Goal: Task Accomplishment & Management: Use online tool/utility

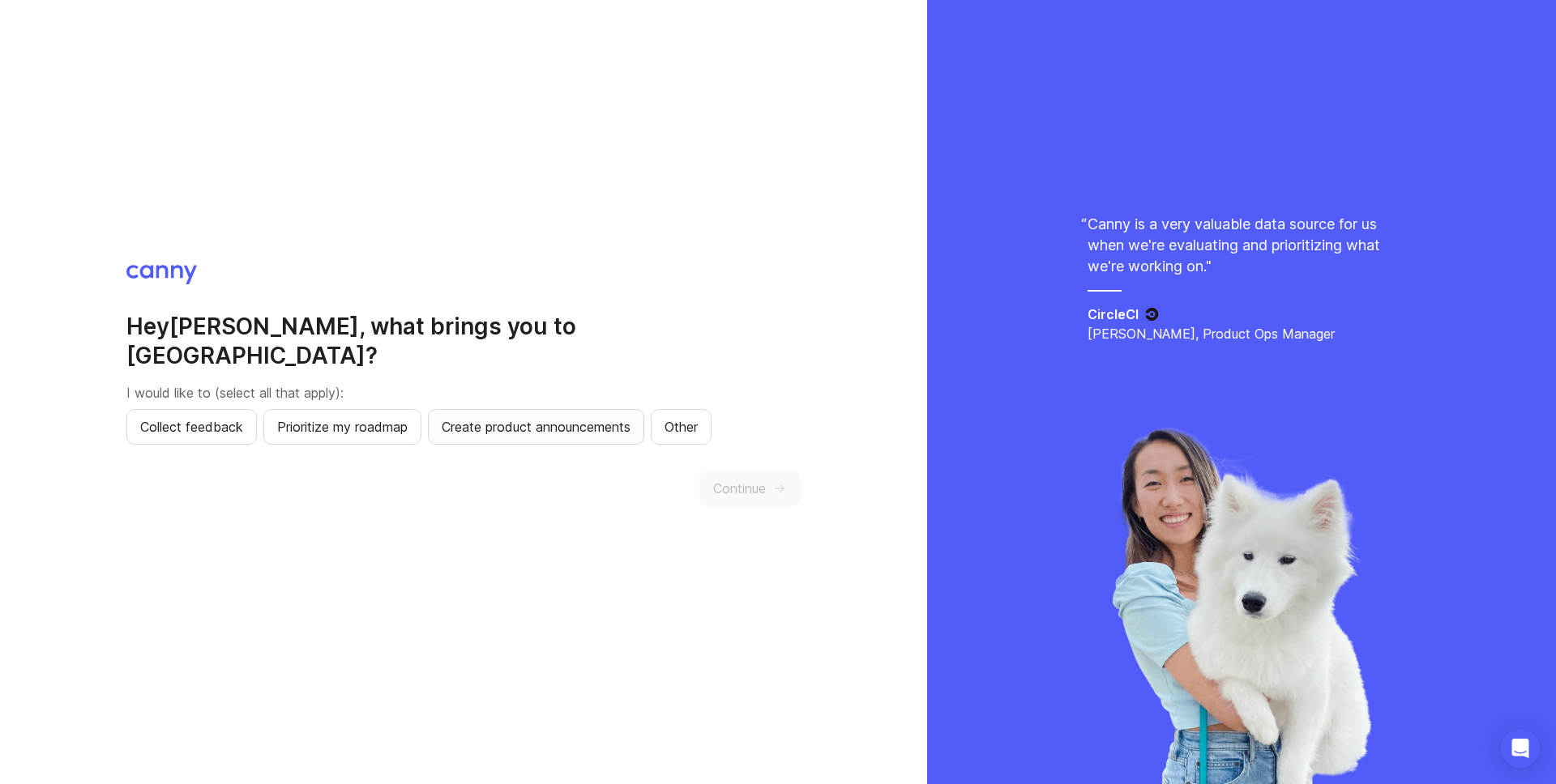
click at [604, 417] on span "Create product announcements" at bounding box center [536, 426] width 189 height 20
click at [745, 471] on button "Continue" at bounding box center [749, 489] width 101 height 36
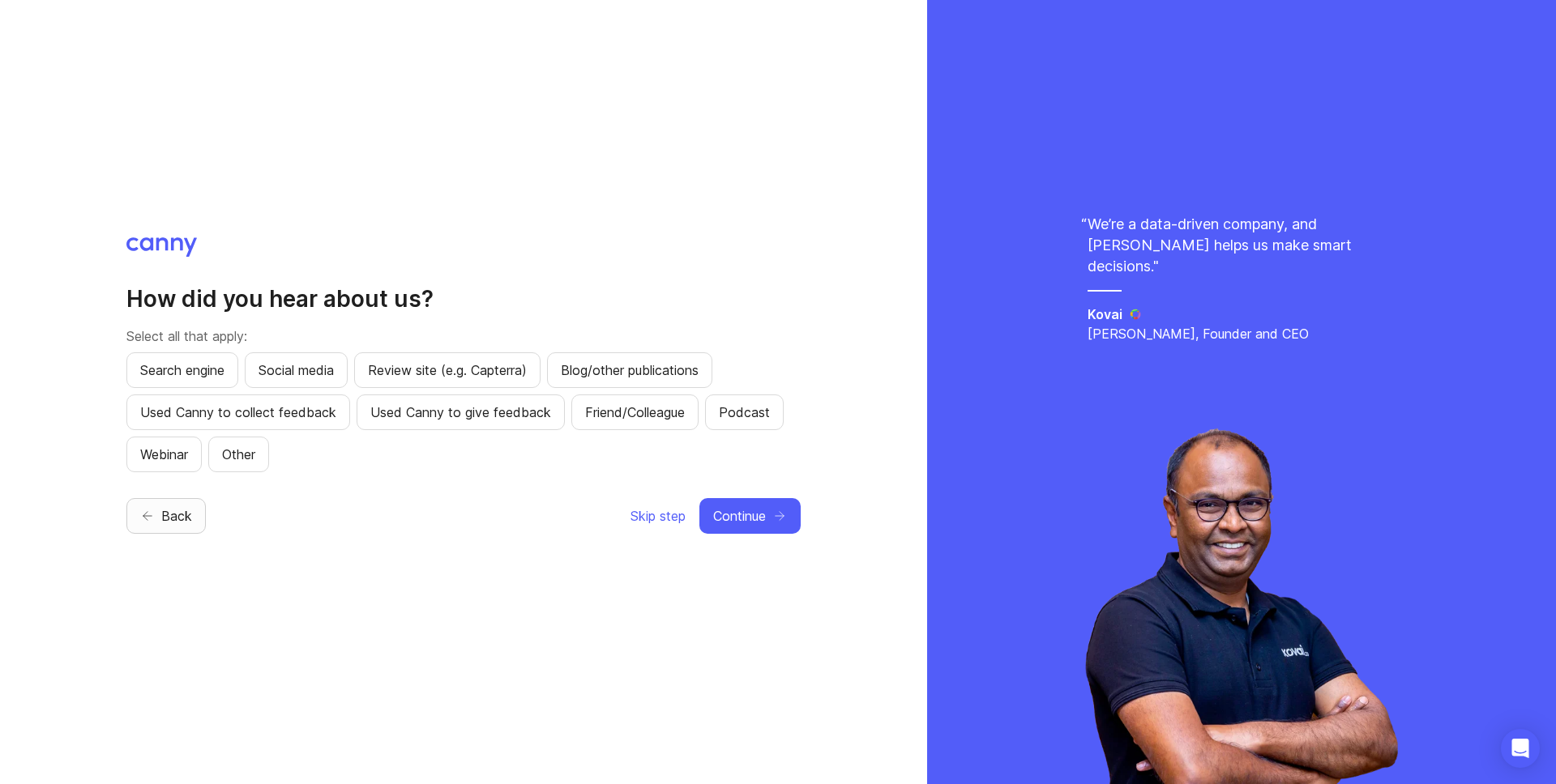
click at [174, 519] on span "Back" at bounding box center [176, 516] width 31 height 20
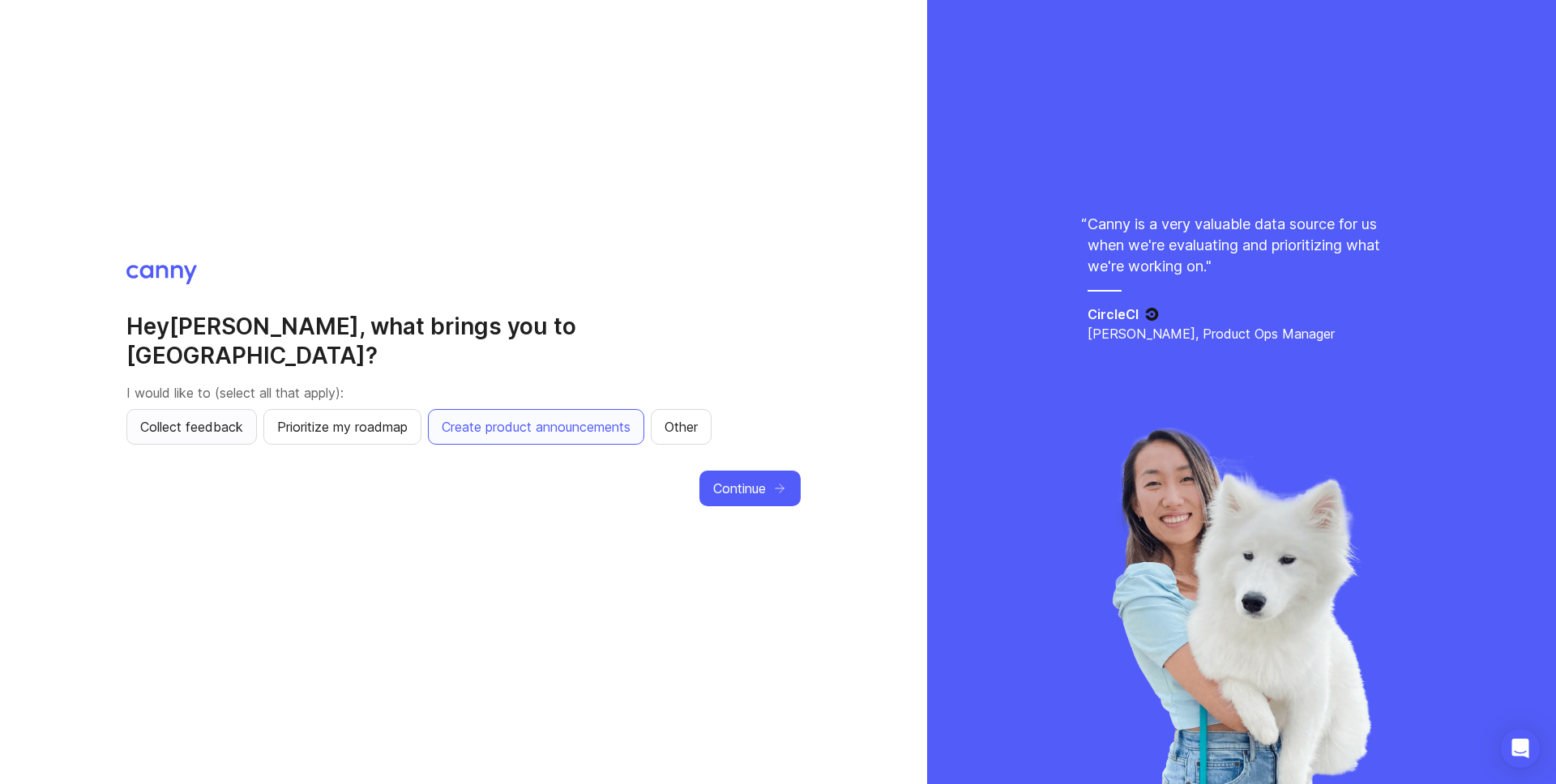
click at [199, 417] on span "Collect feedback" at bounding box center [192, 426] width 103 height 20
click at [359, 417] on span "Prioritize my roadmap" at bounding box center [343, 426] width 130 height 20
click at [765, 482] on button "Continue" at bounding box center [749, 489] width 101 height 36
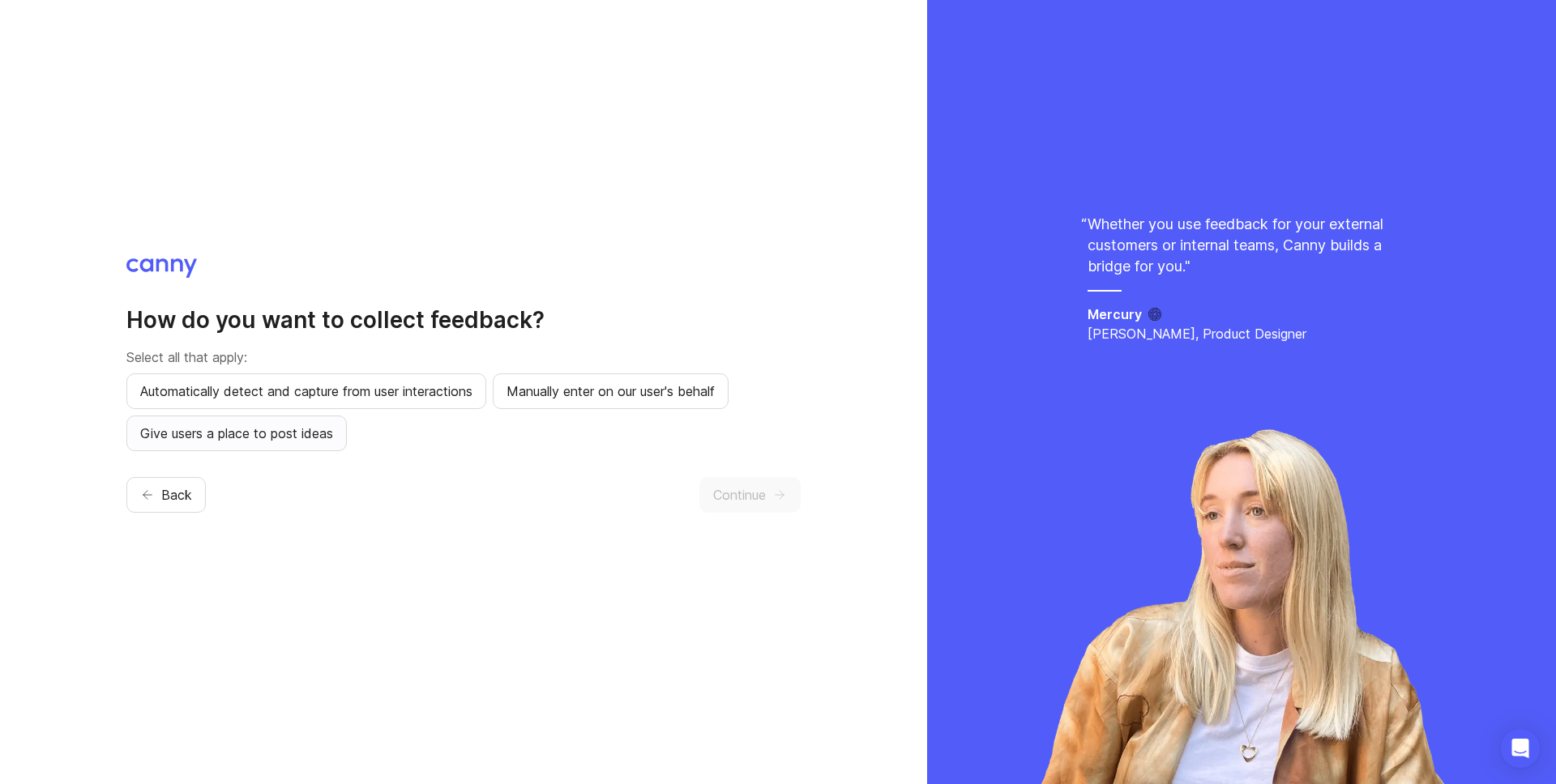
click at [319, 440] on span "Give users a place to post ideas" at bounding box center [237, 433] width 192 height 20
click at [745, 496] on span "Continue" at bounding box center [740, 494] width 53 height 20
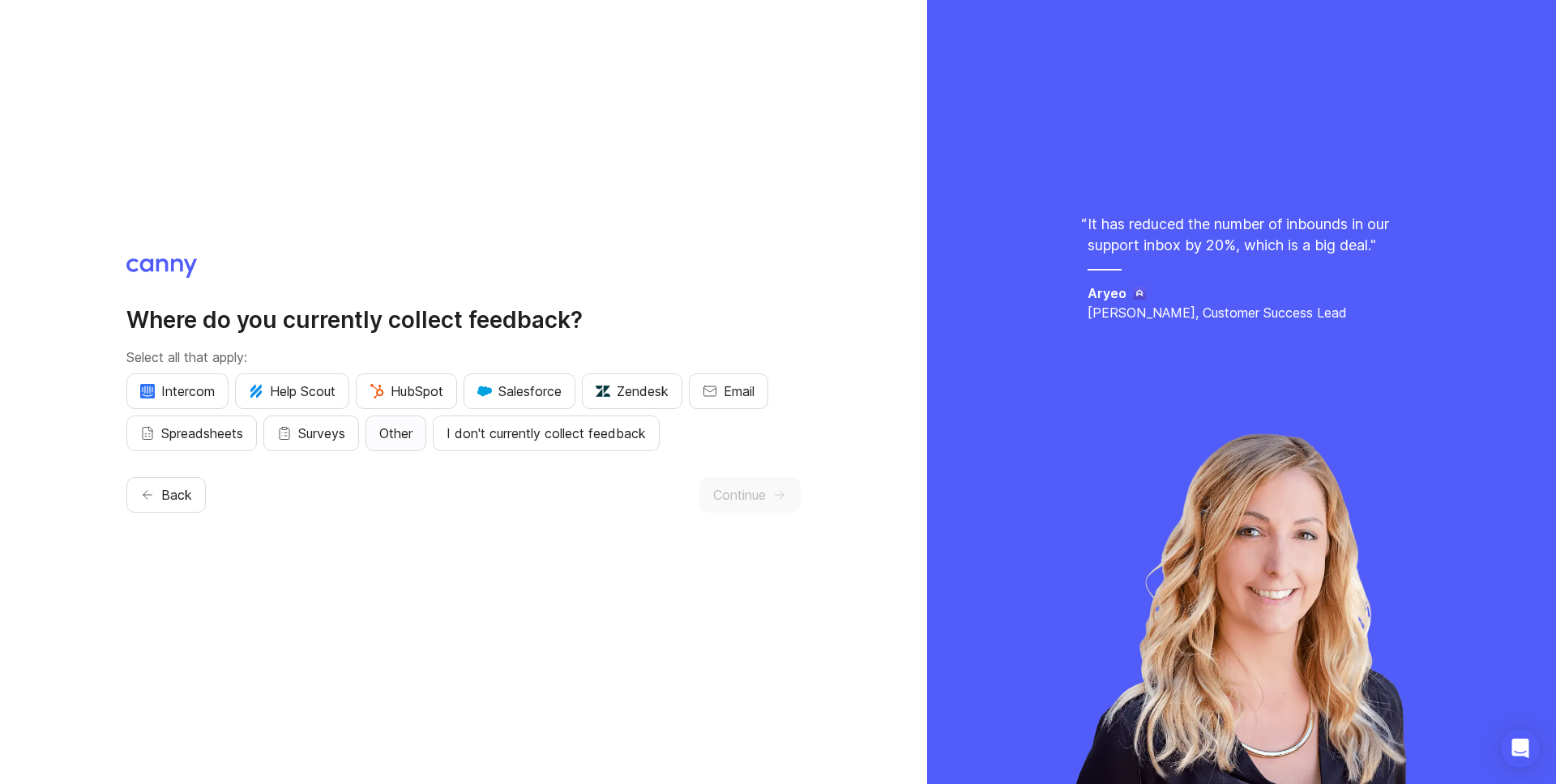
click at [401, 436] on span "Other" at bounding box center [395, 433] width 33 height 20
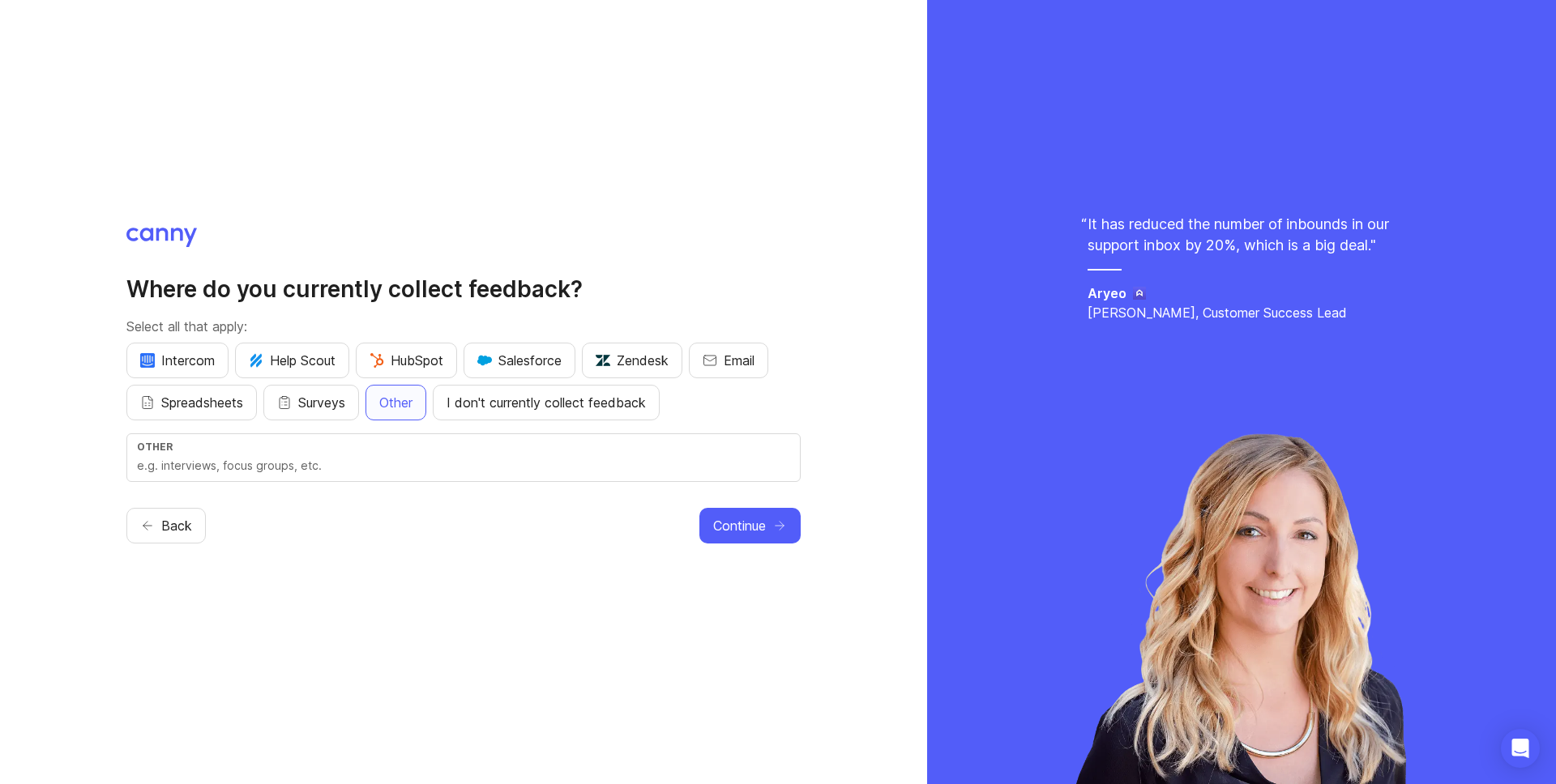
click at [387, 461] on input "text" at bounding box center [463, 465] width 653 height 18
type input "Linear"
click at [761, 527] on span "Continue" at bounding box center [740, 525] width 53 height 20
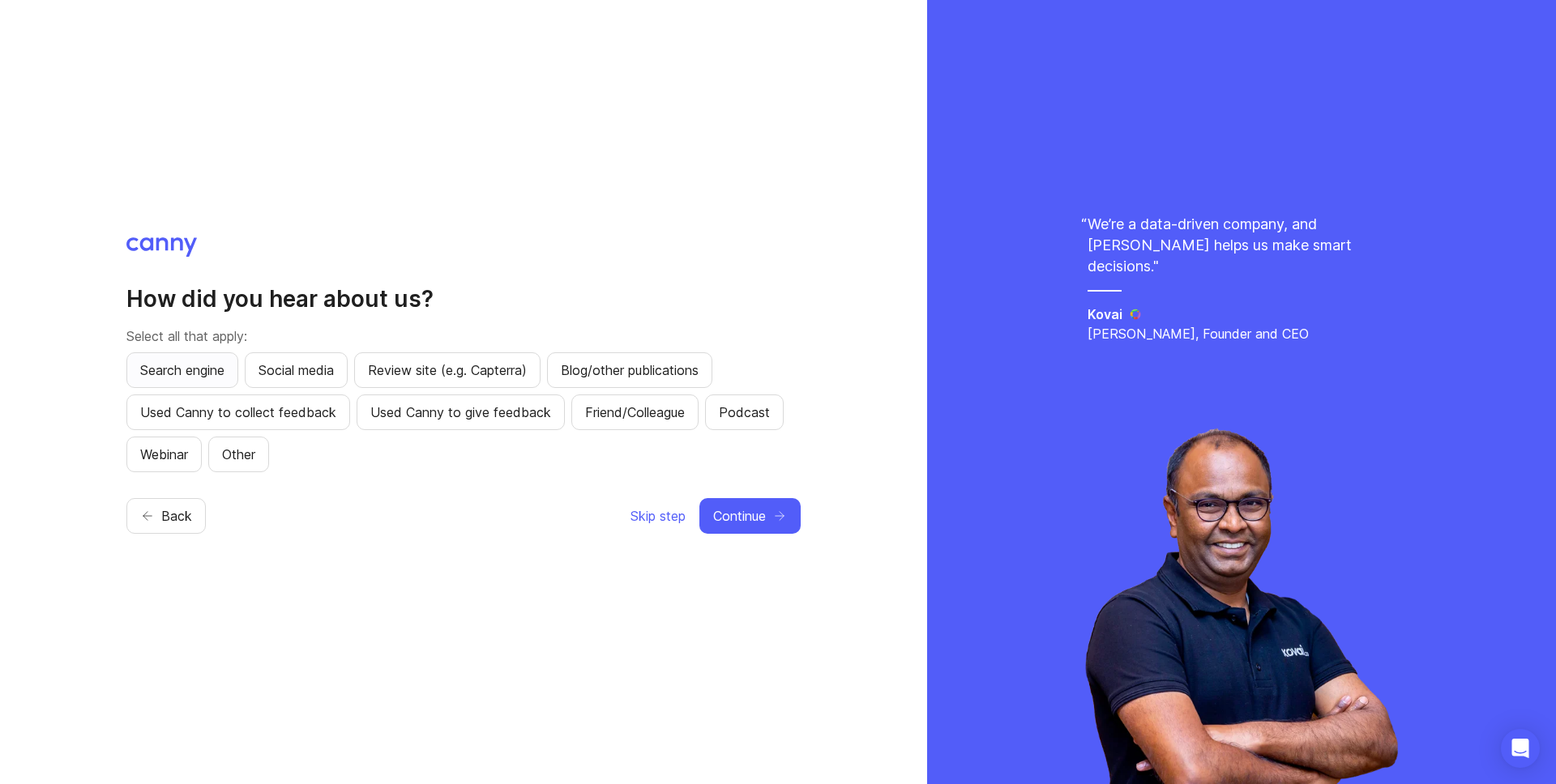
click at [191, 378] on span "Search engine" at bounding box center [182, 370] width 84 height 20
click at [758, 515] on span "Continue" at bounding box center [740, 516] width 53 height 20
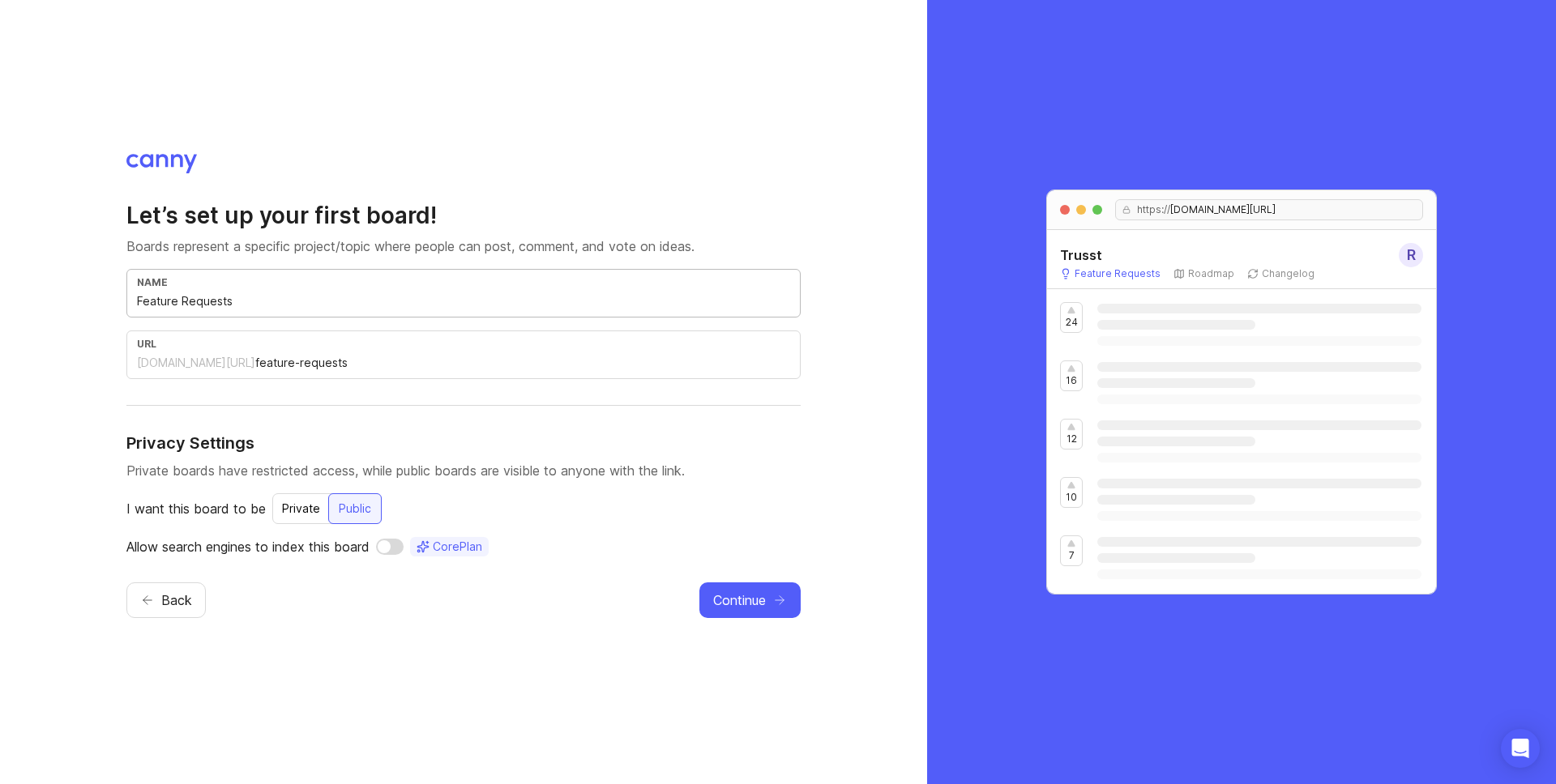
click at [294, 302] on input "Feature Requests" at bounding box center [463, 301] width 653 height 18
drag, startPoint x: 294, startPoint y: 302, endPoint x: 43, endPoint y: 299, distance: 251.0
click at [44, 299] on div "Let’s set up your first board! Boards represent a specific project/topic where …" at bounding box center [463, 392] width 927 height 784
click at [164, 364] on div "[DOMAIN_NAME][URL]" at bounding box center [195, 362] width 118 height 16
click at [386, 550] on input "checkbox" at bounding box center [389, 546] width 27 height 16
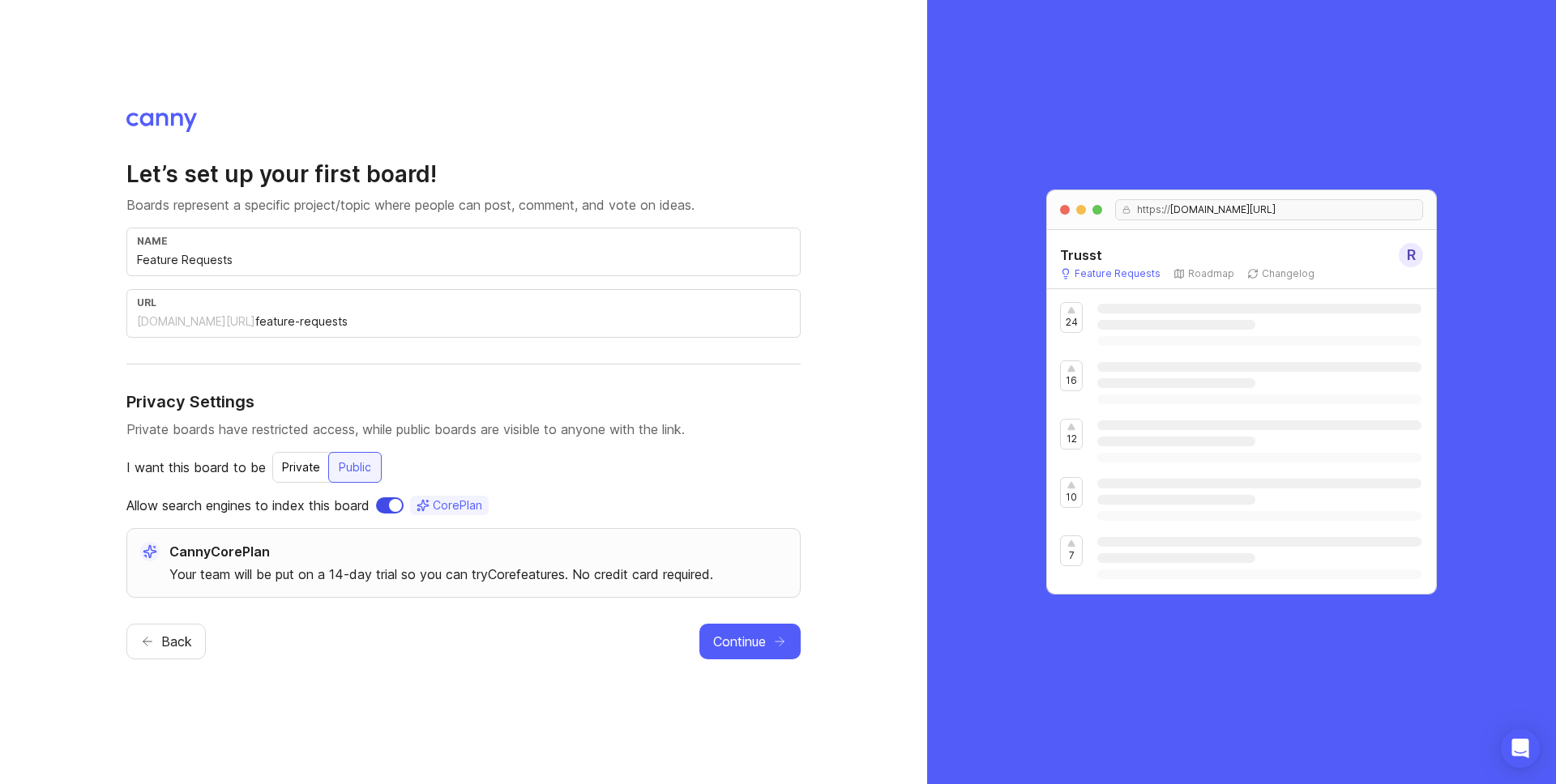
click at [393, 508] on input "checkbox" at bounding box center [389, 505] width 27 height 16
checkbox input "false"
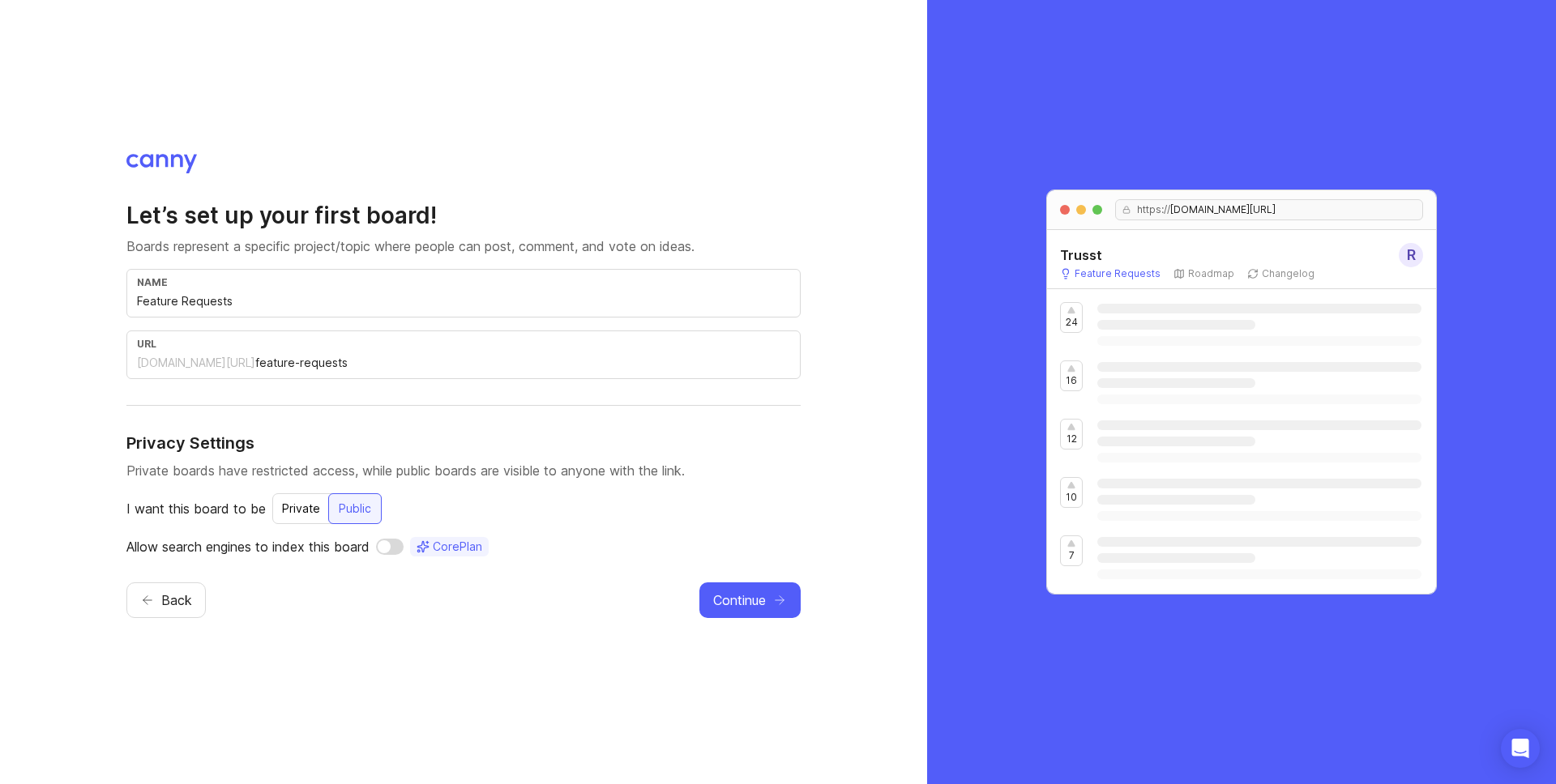
click at [173, 380] on div "Let’s set up your first board! Boards represent a specific project/topic where …" at bounding box center [463, 378] width 674 height 356
click at [173, 363] on div "[DOMAIN_NAME][URL]" at bounding box center [195, 362] width 118 height 16
click at [760, 593] on span "Continue" at bounding box center [740, 600] width 53 height 20
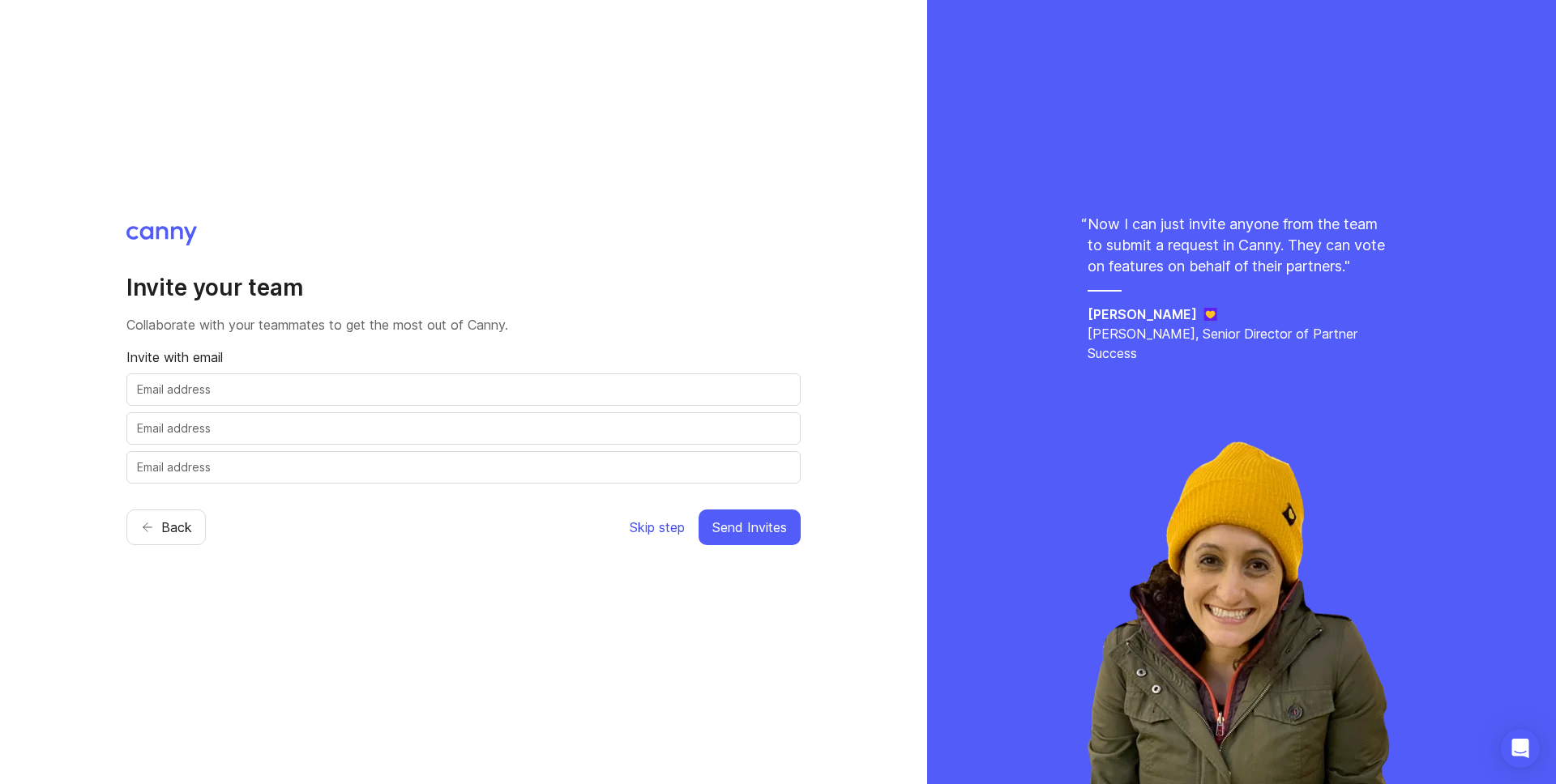
click at [664, 524] on span "Skip step" at bounding box center [657, 527] width 55 height 20
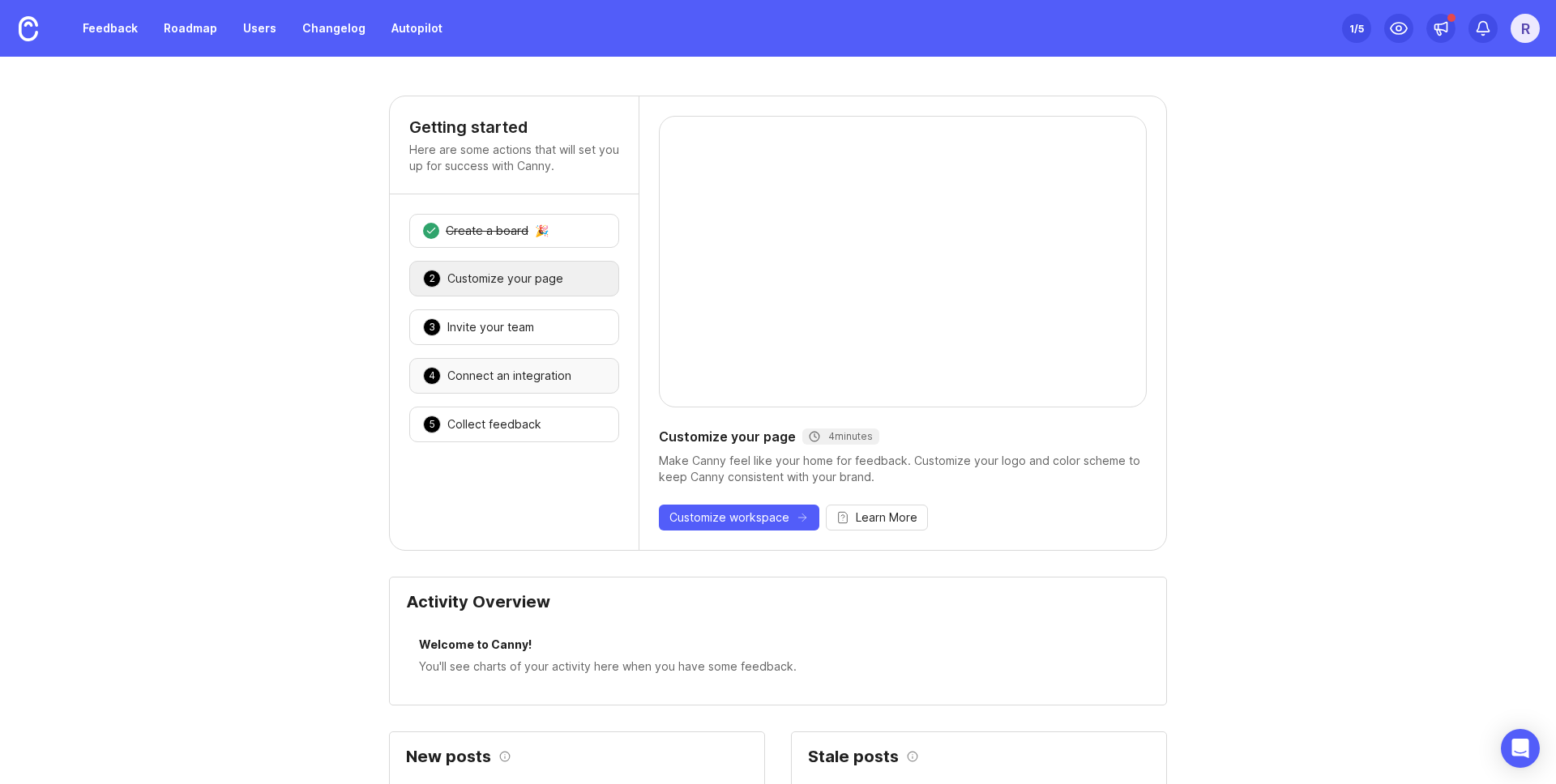
click at [507, 373] on div "Connect an integration" at bounding box center [509, 375] width 124 height 16
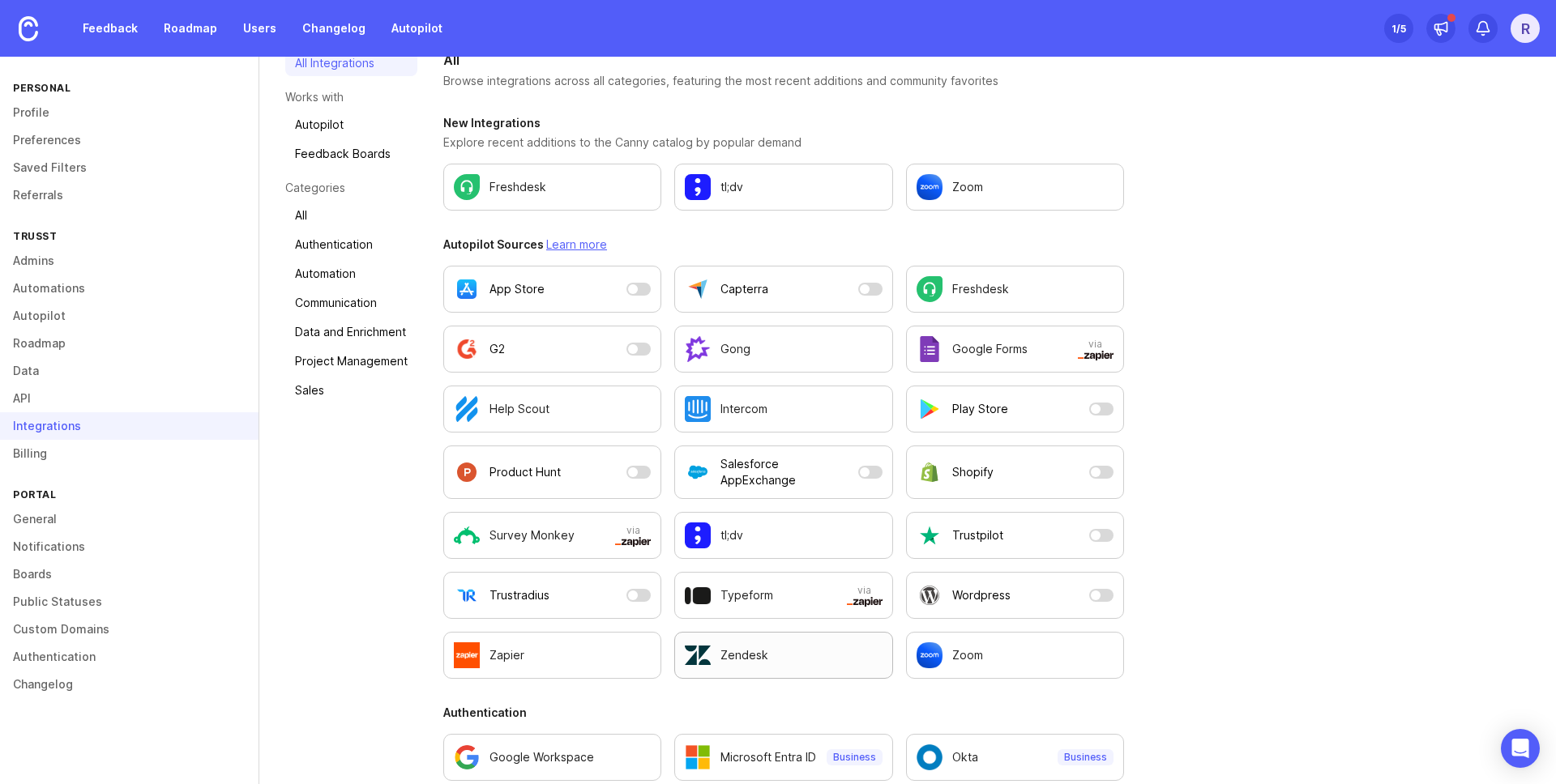
scroll to position [115, 0]
click at [351, 359] on link "Project Management" at bounding box center [351, 361] width 132 height 25
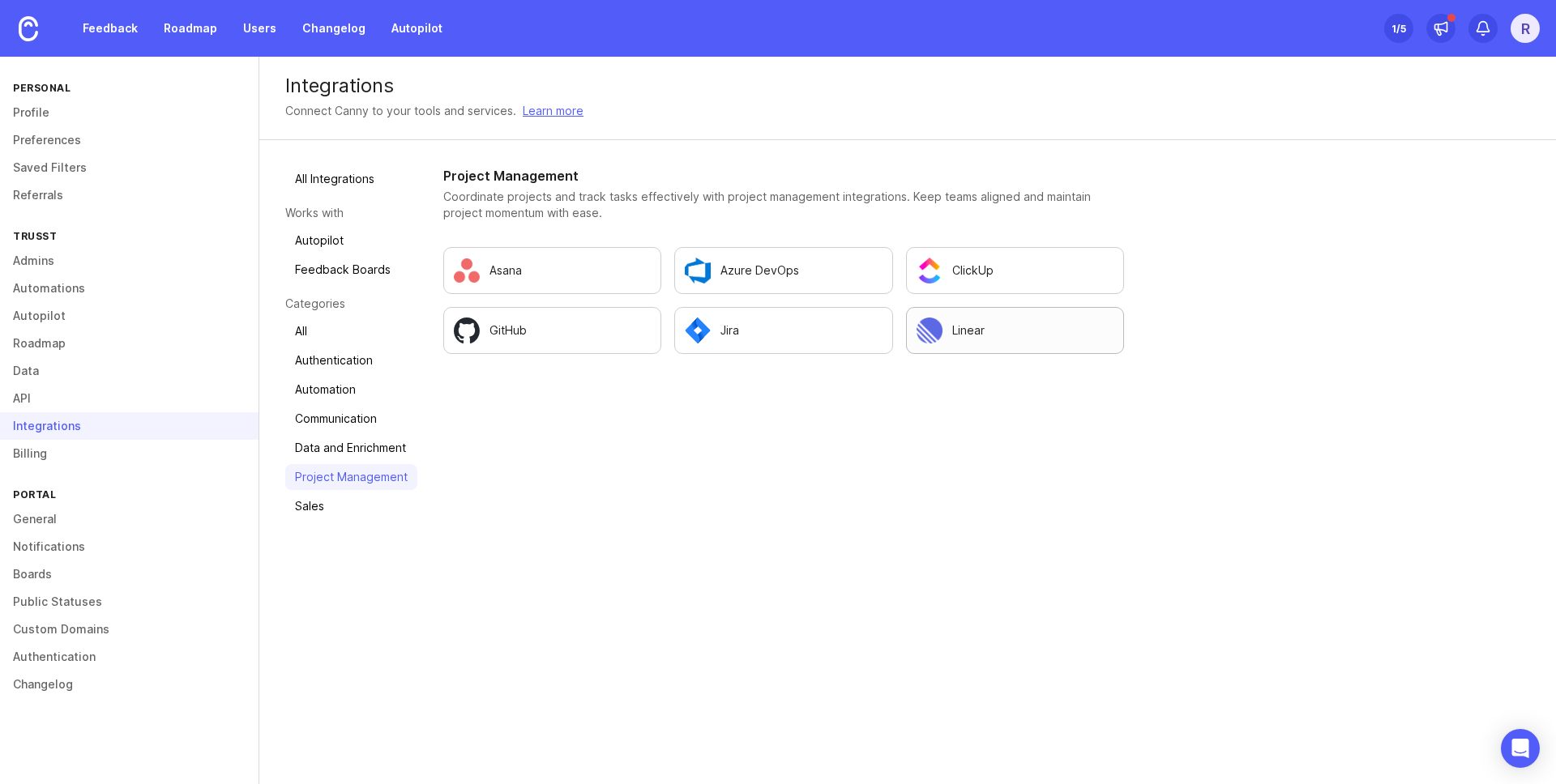
click at [1007, 339] on div "Linear" at bounding box center [1014, 330] width 197 height 25
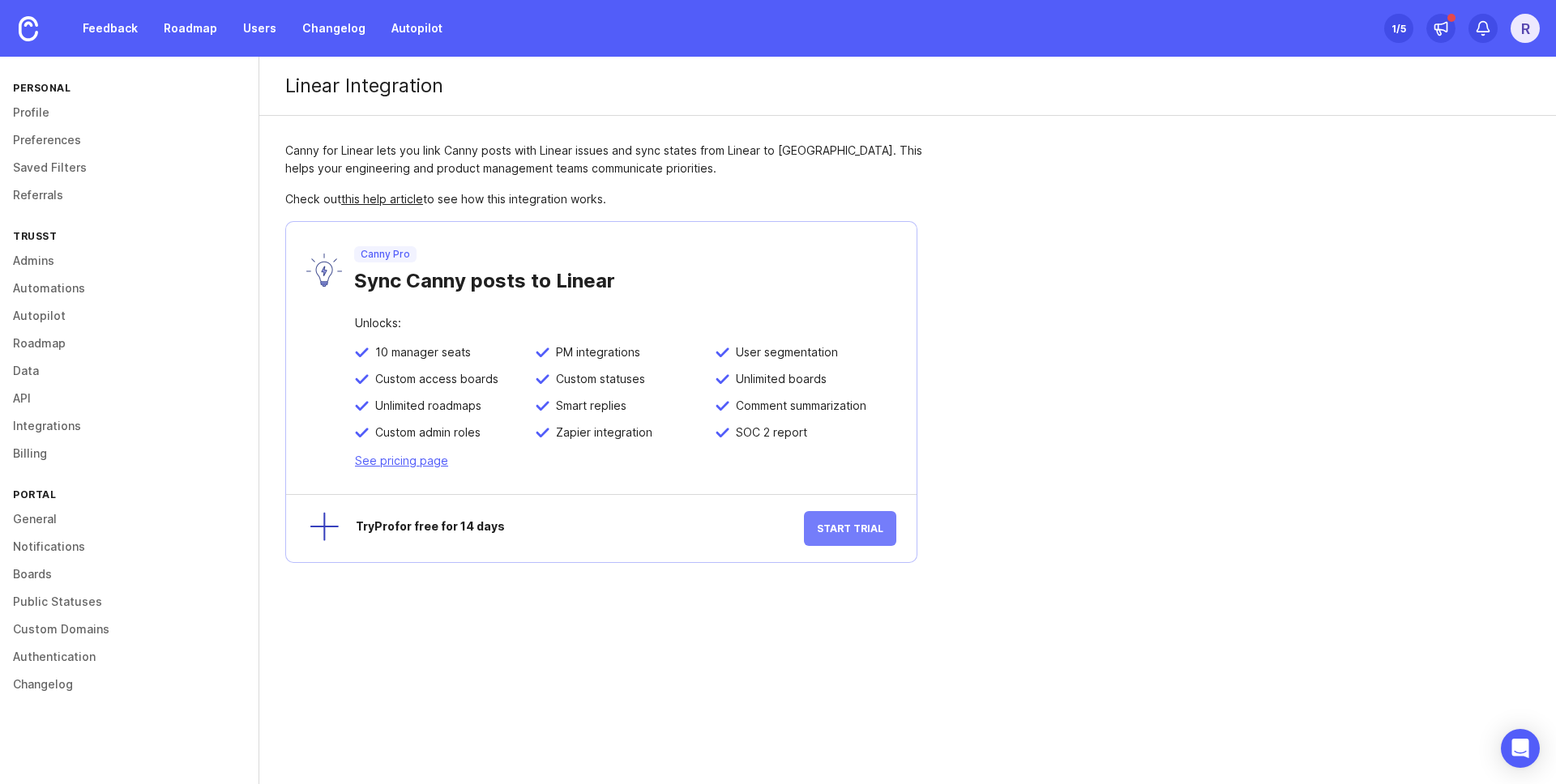
click at [862, 530] on span "Start Trial" at bounding box center [849, 528] width 66 height 12
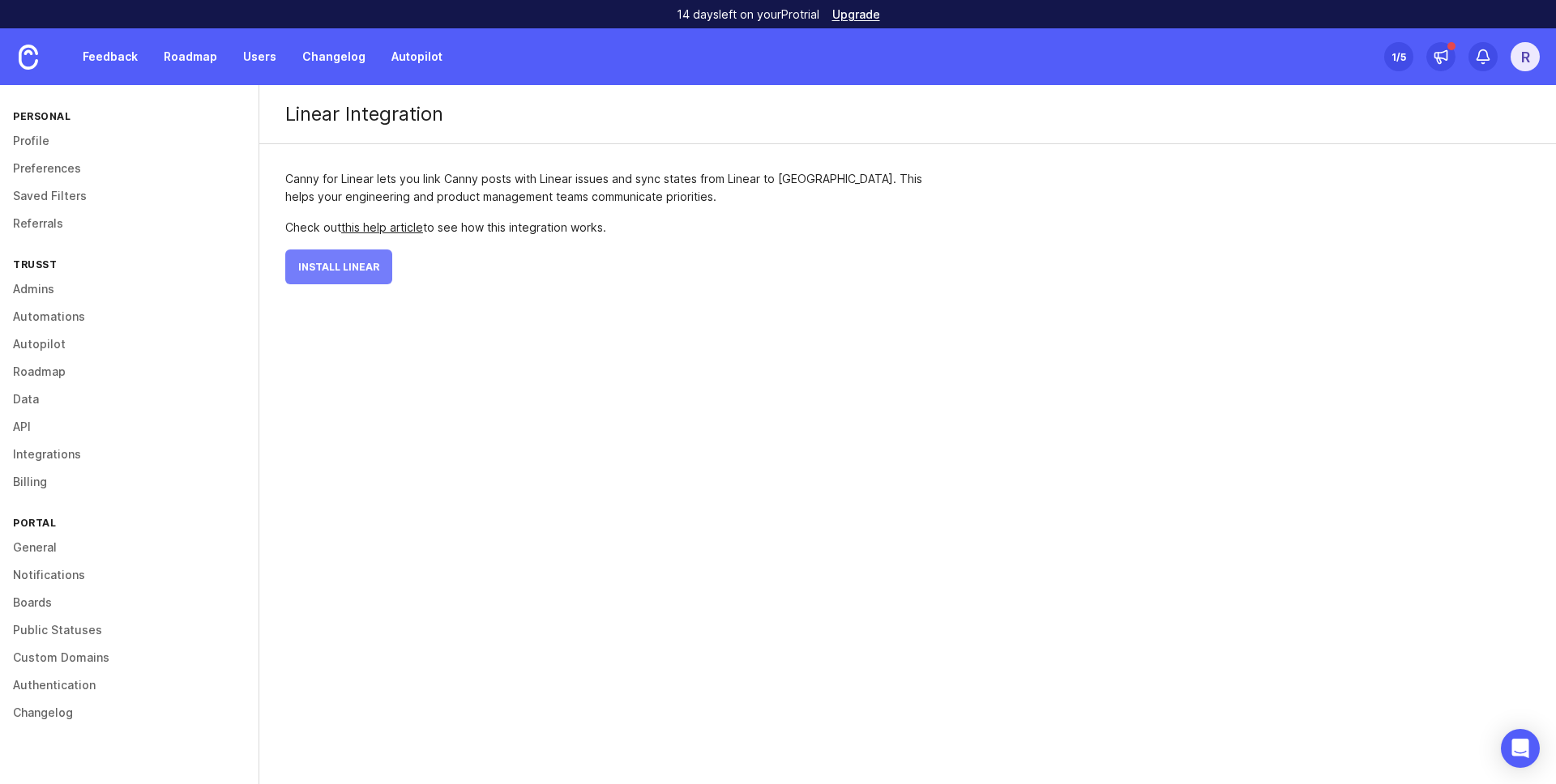
click at [358, 272] on span "Install Linear" at bounding box center [339, 266] width 81 height 12
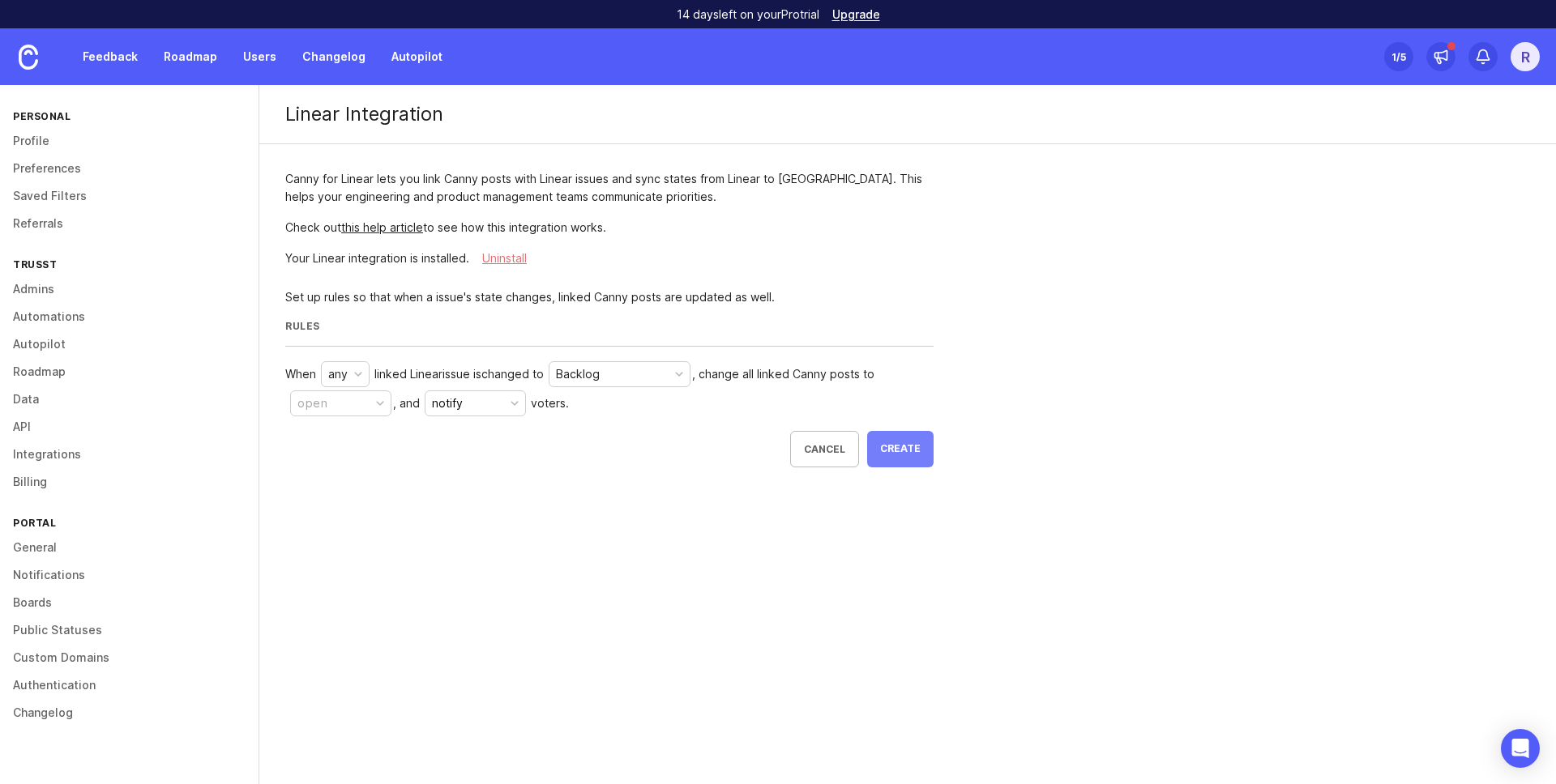
click at [897, 443] on span "Create" at bounding box center [899, 449] width 41 height 14
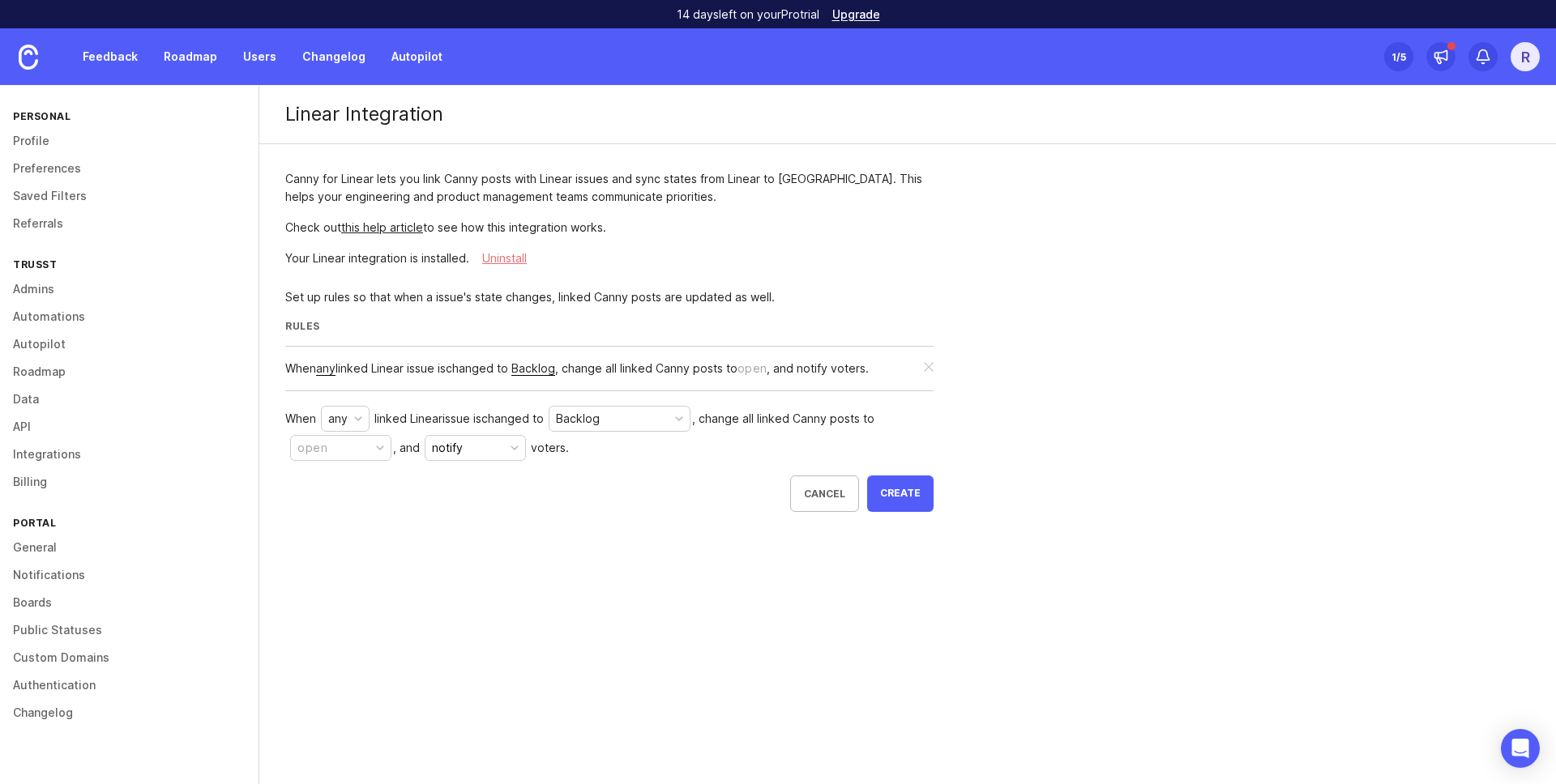
click at [659, 423] on div "Backlog" at bounding box center [619, 419] width 141 height 25
click at [341, 448] on button "open" at bounding box center [340, 447] width 101 height 25
click at [354, 571] on li "complete" at bounding box center [340, 575] width 101 height 34
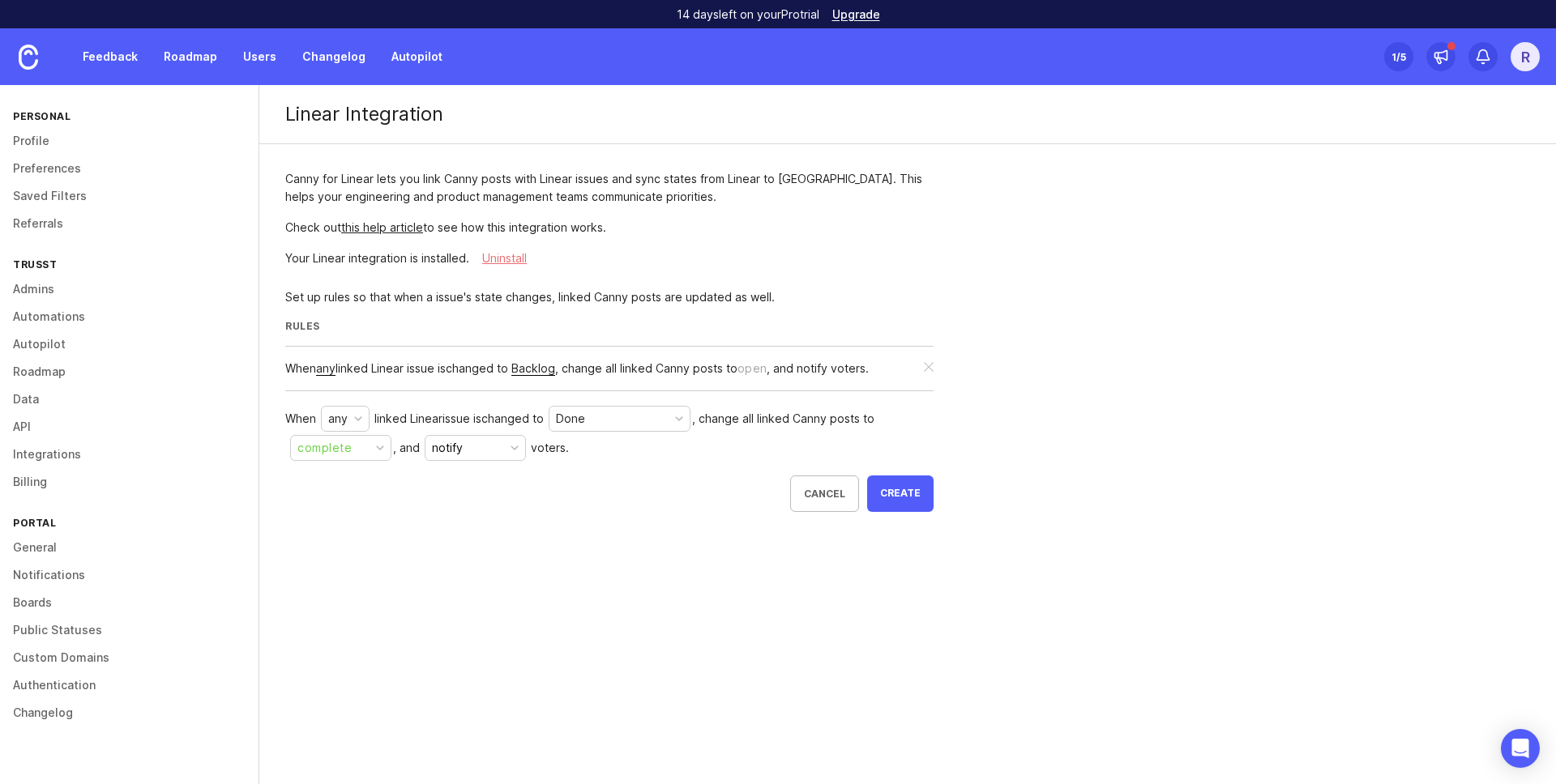
click at [622, 502] on div "When any linked Linear issue is changed to Done , change all linked Canny posts…" at bounding box center [609, 458] width 648 height 108
click at [383, 450] on div "button" at bounding box center [379, 448] width 8 height 8
click at [526, 547] on div "Linear Integration Canny for Linear lets you link Canny posts with Linear issue…" at bounding box center [908, 372] width 1297 height 575
click at [501, 449] on button "notify" at bounding box center [475, 447] width 101 height 25
click at [605, 491] on div "When any linked Linear issue is changed to Done , change all linked Canny posts…" at bounding box center [609, 458] width 648 height 108
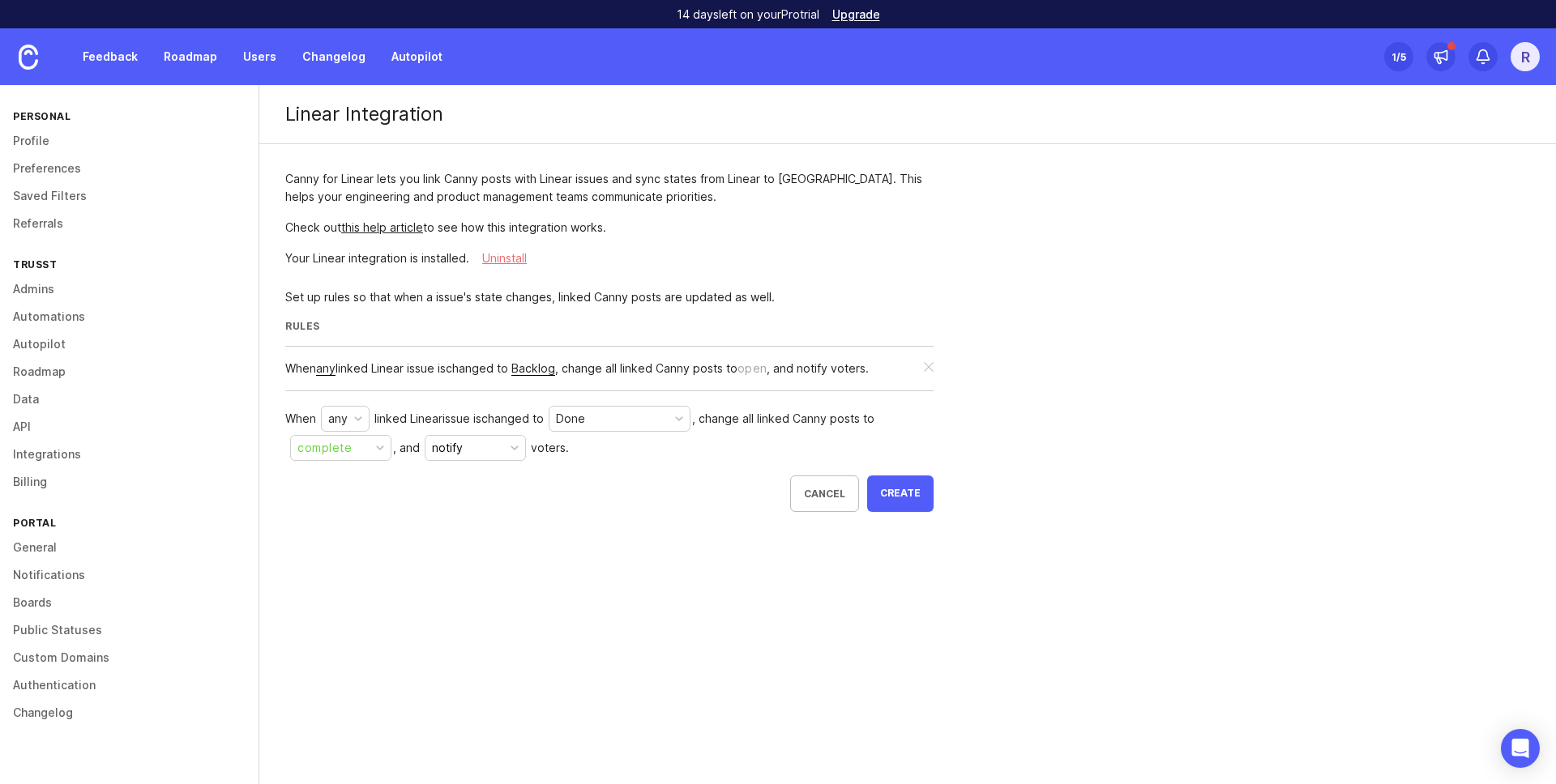
click at [342, 422] on div "any" at bounding box center [338, 418] width 20 height 18
click at [468, 512] on div "Canny for Linear lets you link Canny posts with Linear issues and sync states f…" at bounding box center [610, 341] width 700 height 393
click at [908, 490] on span "Create" at bounding box center [899, 493] width 41 height 14
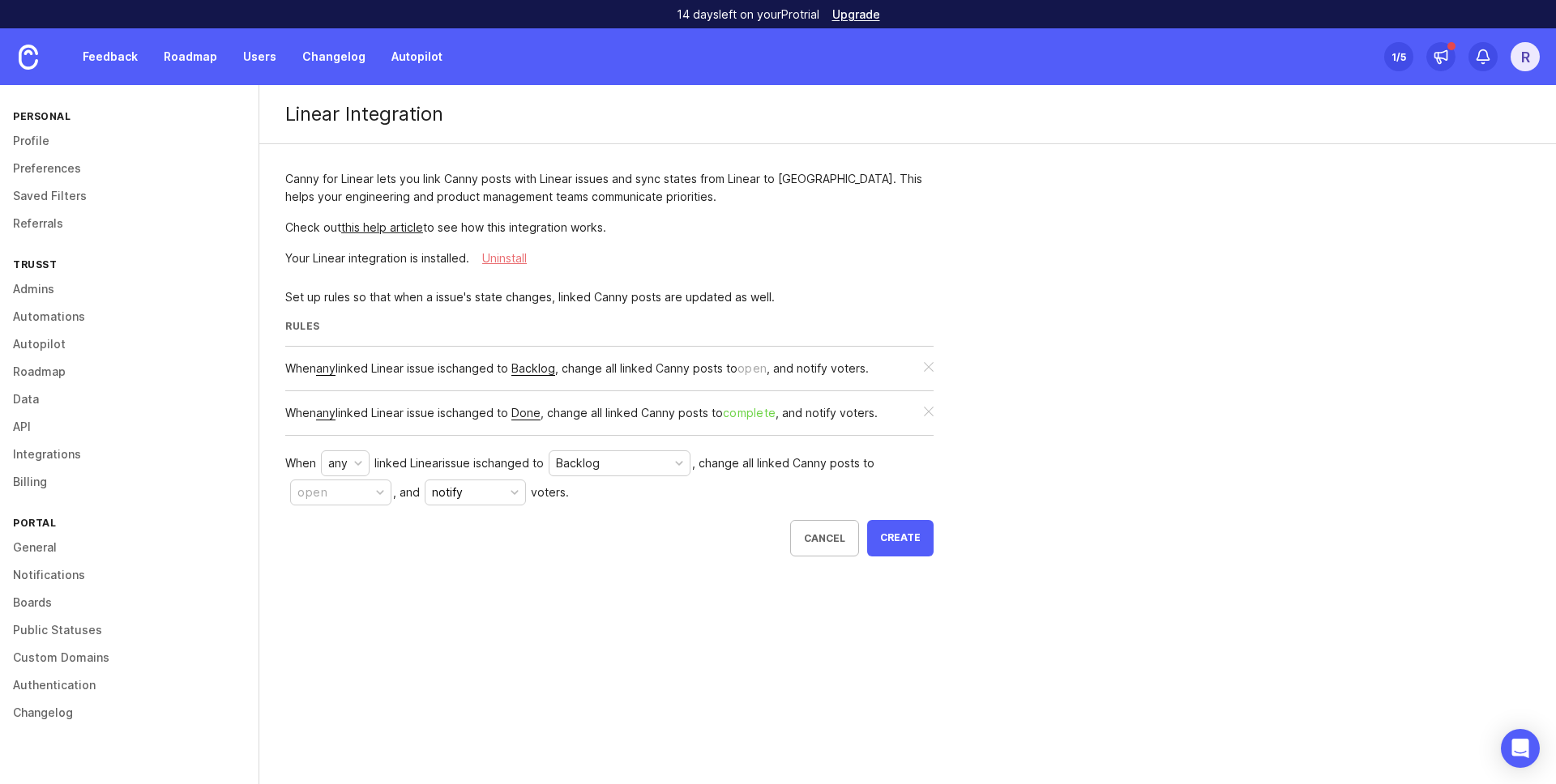
click at [588, 471] on div "Backlog" at bounding box center [577, 463] width 43 height 18
click at [369, 494] on button "open" at bounding box center [340, 492] width 101 height 25
click at [352, 625] on div "in progress" at bounding box center [331, 627] width 66 height 18
click at [616, 617] on div "Linear Integration Canny for Linear lets you link Canny posts with Linear issue…" at bounding box center [908, 394] width 1297 height 619
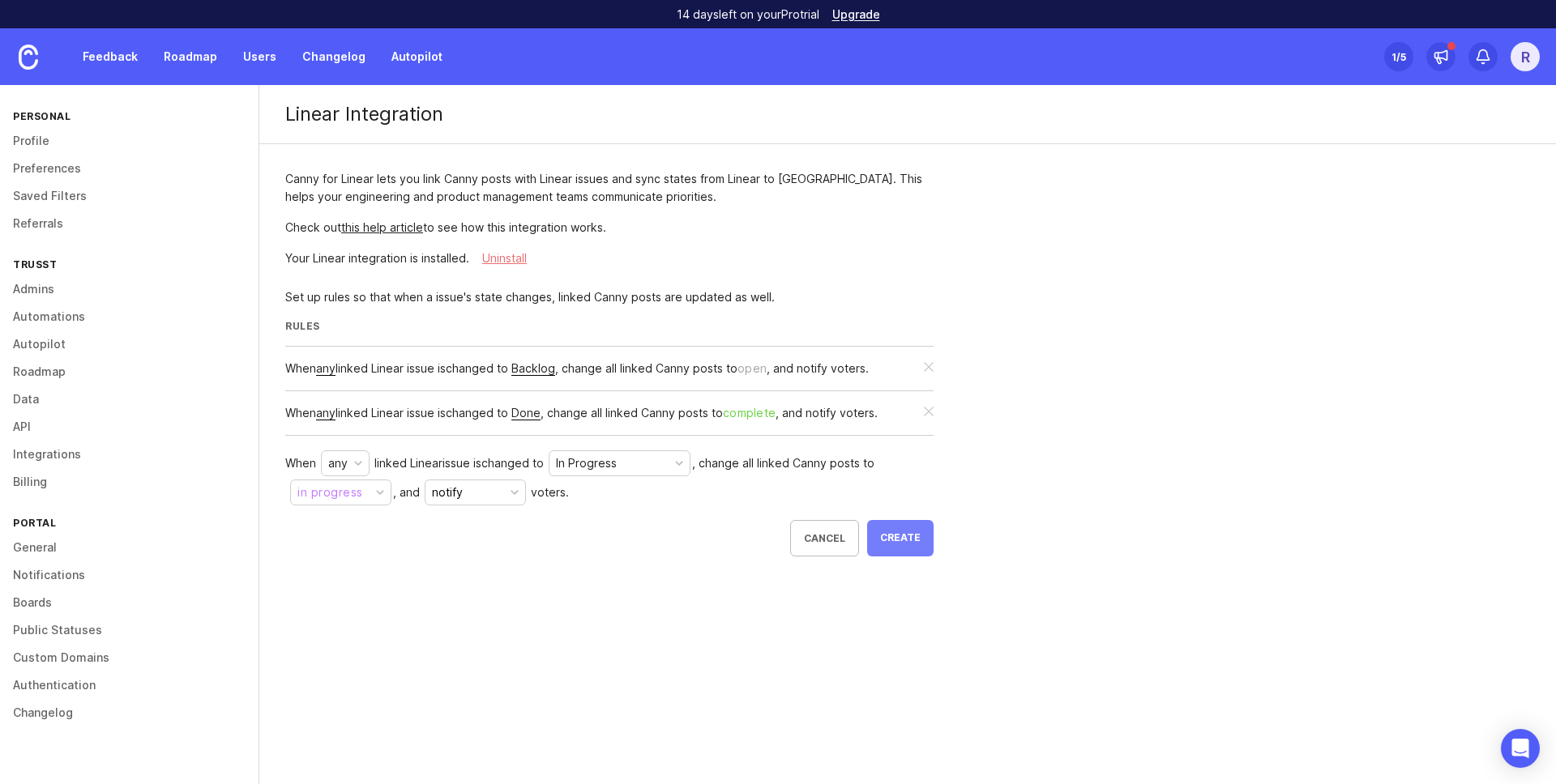
click at [926, 537] on button "Create" at bounding box center [900, 538] width 66 height 37
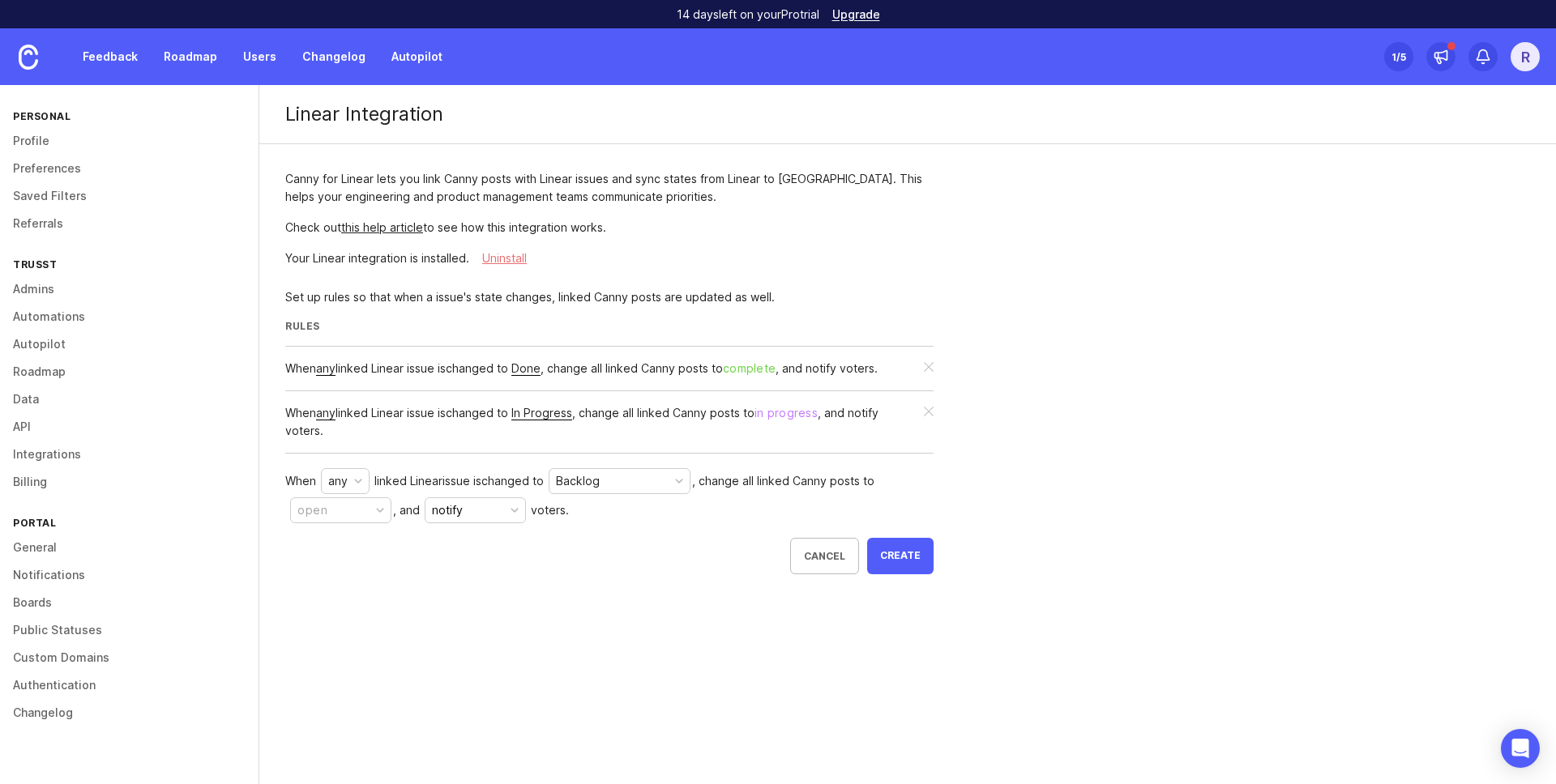
click at [599, 485] on div "Backlog" at bounding box center [577, 481] width 43 height 18
click at [370, 509] on button "open" at bounding box center [340, 509] width 101 height 25
click at [545, 559] on div "When any linked Linear issue is changed to Triage , change all linked Canny pos…" at bounding box center [609, 521] width 648 height 108
click at [627, 484] on div "Triage" at bounding box center [619, 481] width 141 height 25
click at [590, 542] on div "When any linked Linear issue is changed to Backlog , change all linked Canny po…" at bounding box center [609, 521] width 648 height 108
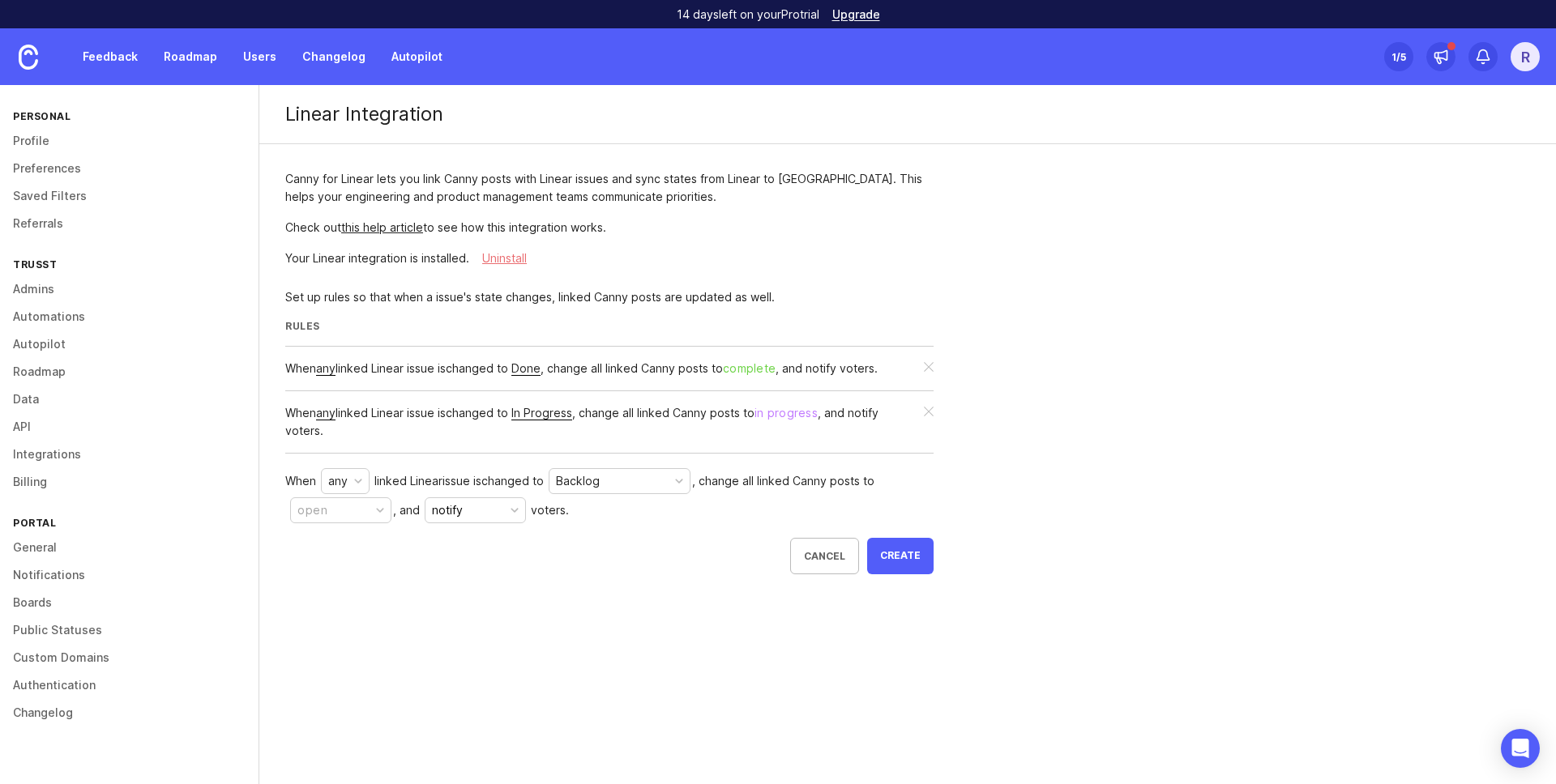
click at [377, 507] on div "button" at bounding box center [379, 510] width 8 height 8
click at [535, 595] on div "Canny for Linear lets you link Canny posts with Linear issues and sync states f…" at bounding box center [610, 372] width 700 height 456
click at [630, 461] on div "Set up rules so that when a issue's state changes, linked Canny posts are updat…" at bounding box center [609, 431] width 648 height 286
click at [625, 477] on div "Backlog" at bounding box center [619, 481] width 141 height 25
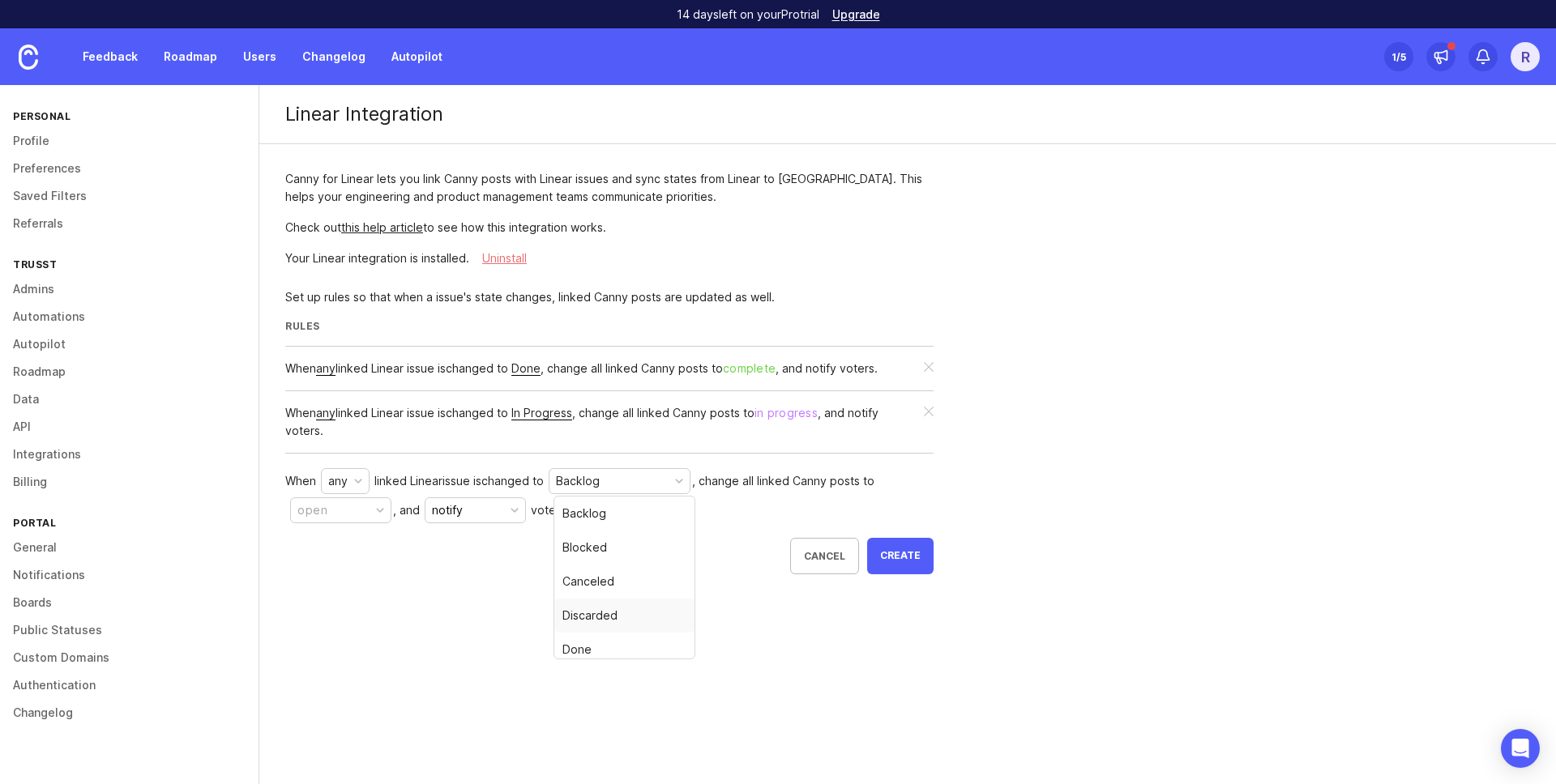
scroll to position [178, 0]
click at [556, 629] on div "Linear Integration Canny for Linear lets you link Canny posts with Linear issue…" at bounding box center [908, 403] width 1297 height 637
click at [337, 519] on button "open" at bounding box center [340, 509] width 101 height 25
click at [350, 584] on div "under review" at bounding box center [336, 577] width 76 height 18
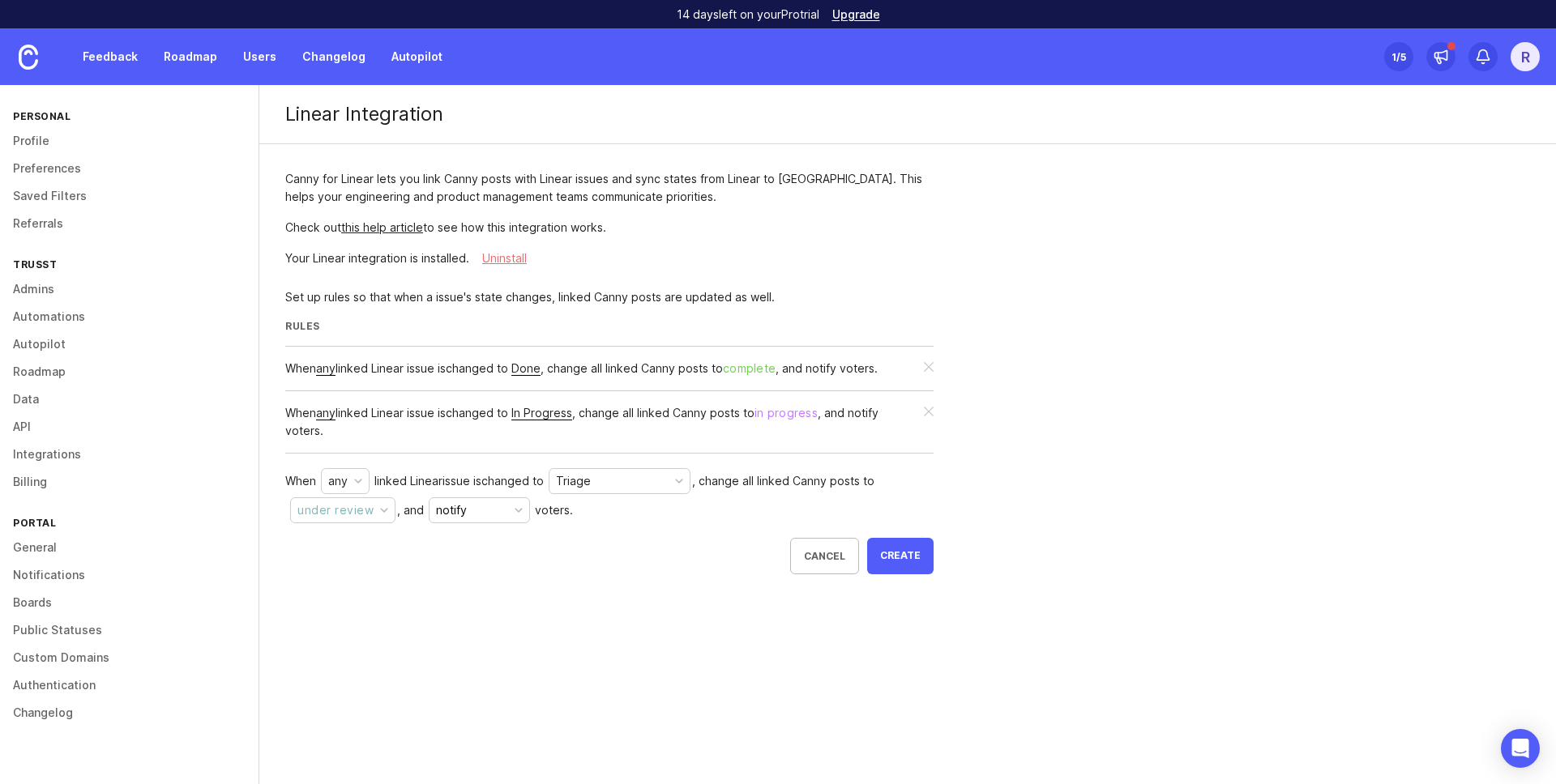
click at [514, 590] on div "Canny for Linear lets you link Canny posts with Linear issues and sync states f…" at bounding box center [610, 372] width 700 height 456
click at [505, 511] on button "notify" at bounding box center [478, 509] width 101 height 25
click at [492, 571] on notify "do not notify" at bounding box center [477, 572] width 101 height 30
click at [627, 564] on div "When any linked Linear issue is changed to Triage , change all linked Canny pos…" at bounding box center [609, 521] width 648 height 108
click at [899, 556] on span "Create" at bounding box center [899, 556] width 41 height 14
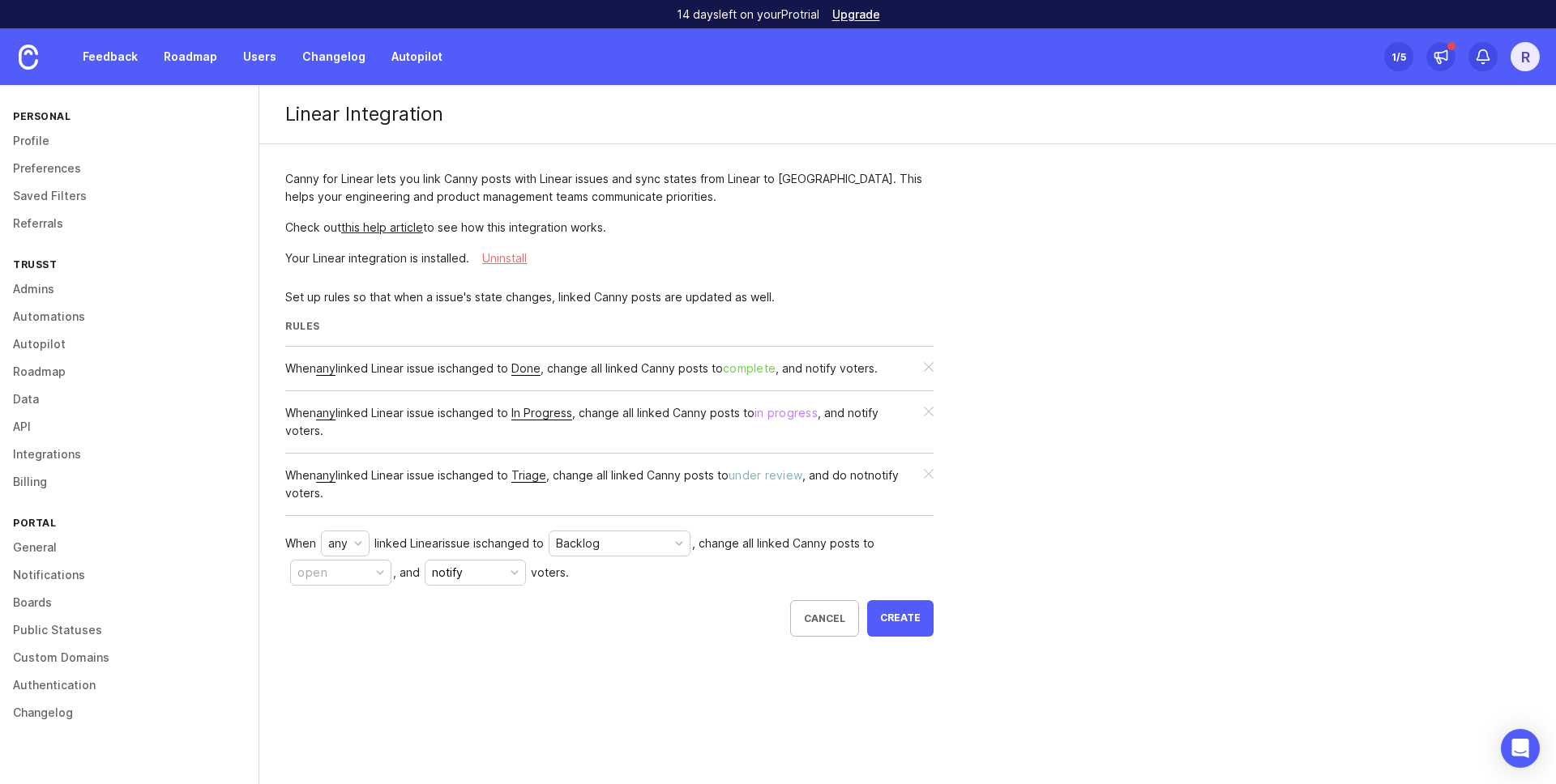
click at [622, 551] on div "Backlog" at bounding box center [619, 543] width 141 height 25
click at [328, 578] on button "open" at bounding box center [340, 572] width 101 height 25
click at [345, 673] on li "planned" at bounding box center [340, 674] width 101 height 34
click at [522, 672] on div "Linear Integration Canny for Linear lets you link Canny posts with Linear issue…" at bounding box center [908, 434] width 1297 height 699
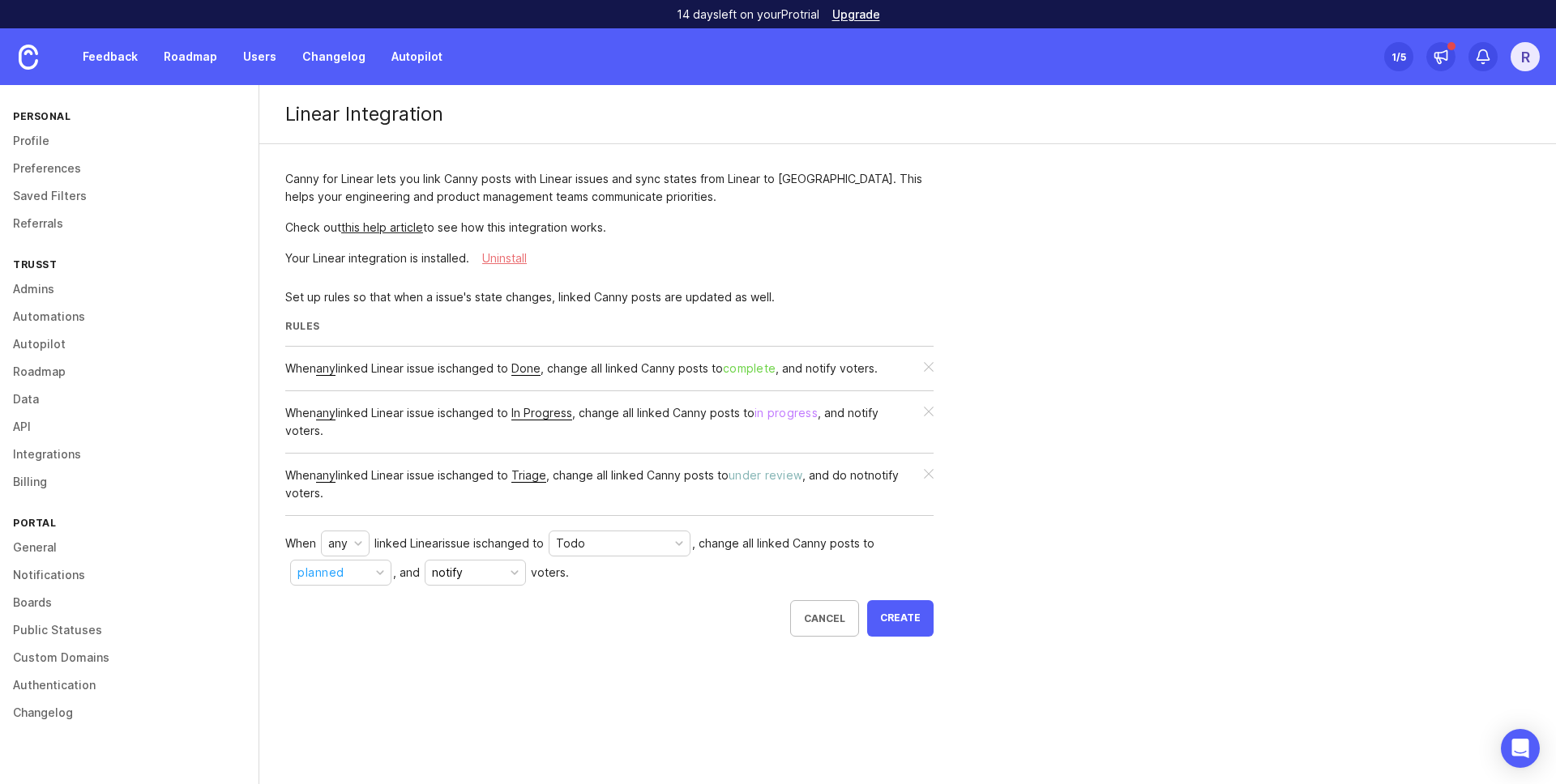
click at [473, 564] on button "notify" at bounding box center [475, 572] width 101 height 25
click at [489, 635] on notify "do not notify" at bounding box center [475, 634] width 101 height 30
click at [497, 634] on div "When any linked Linear issue is changed to Todo , change all linked Canny posts…" at bounding box center [609, 583] width 648 height 108
click at [895, 612] on span "Create" at bounding box center [899, 618] width 41 height 14
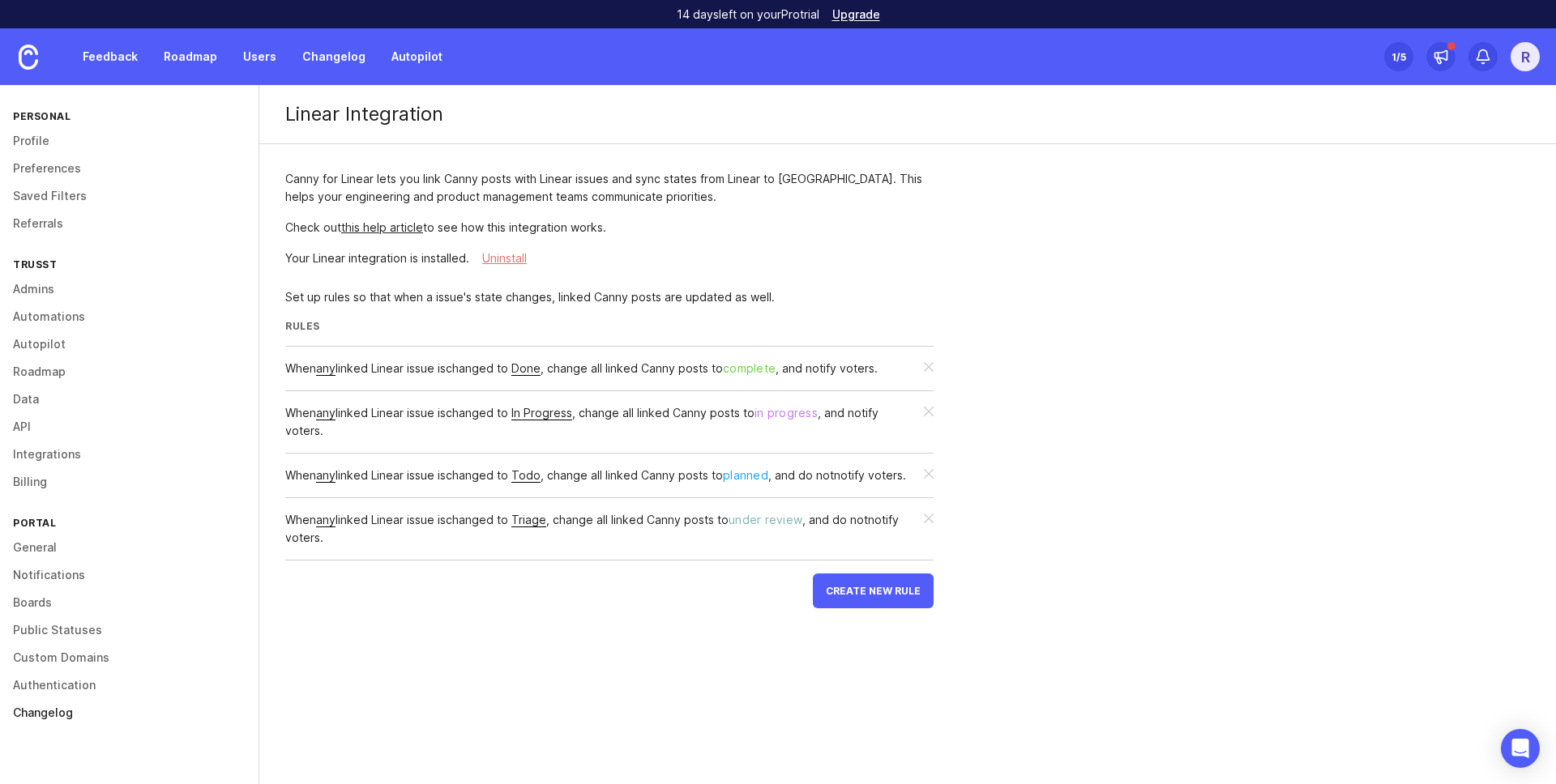
click at [47, 717] on link "Changelog" at bounding box center [129, 712] width 259 height 27
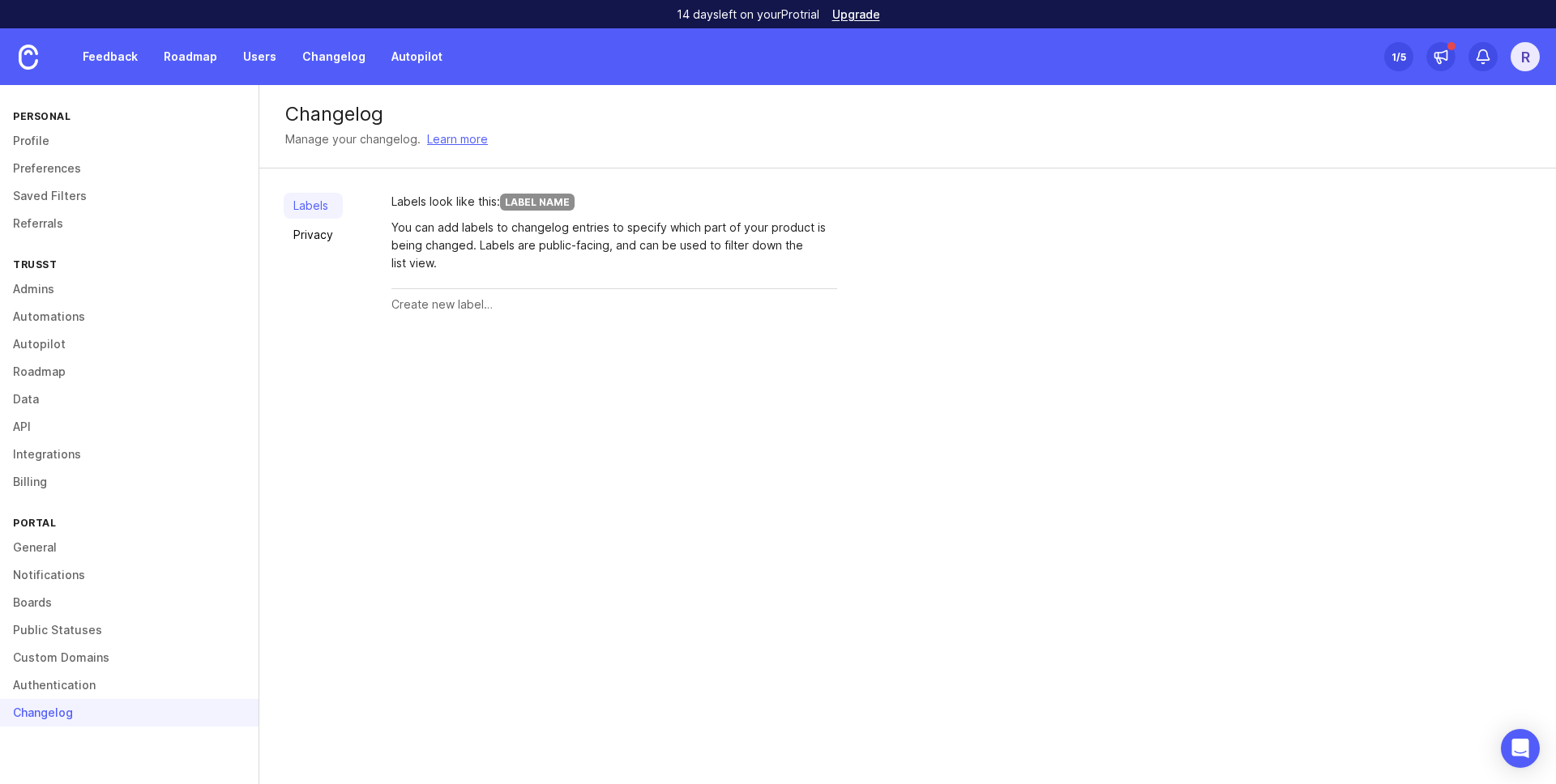
click at [439, 311] on input "text" at bounding box center [614, 304] width 445 height 18
click at [71, 445] on link "Integrations" at bounding box center [129, 454] width 259 height 27
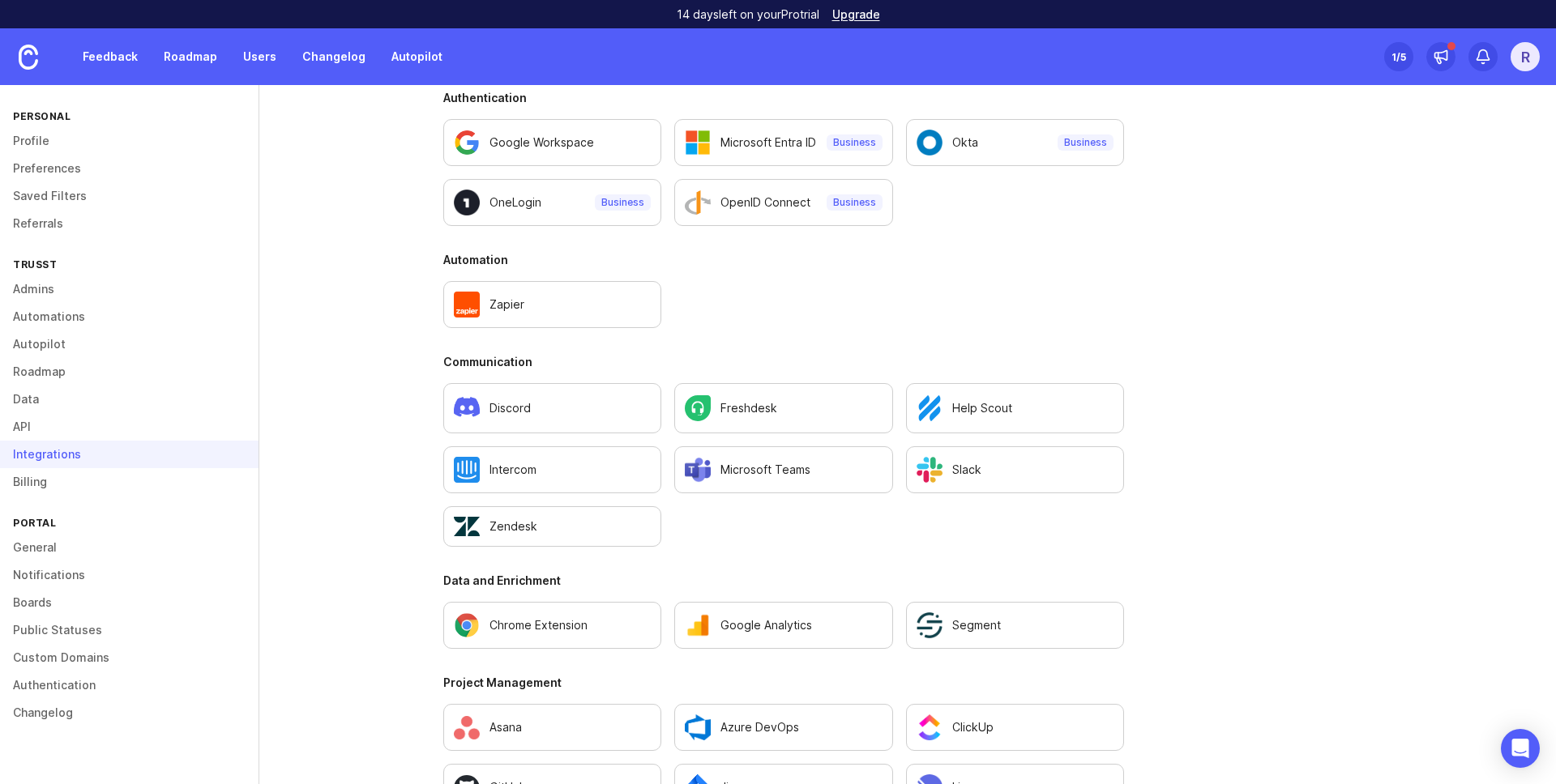
scroll to position [974, 0]
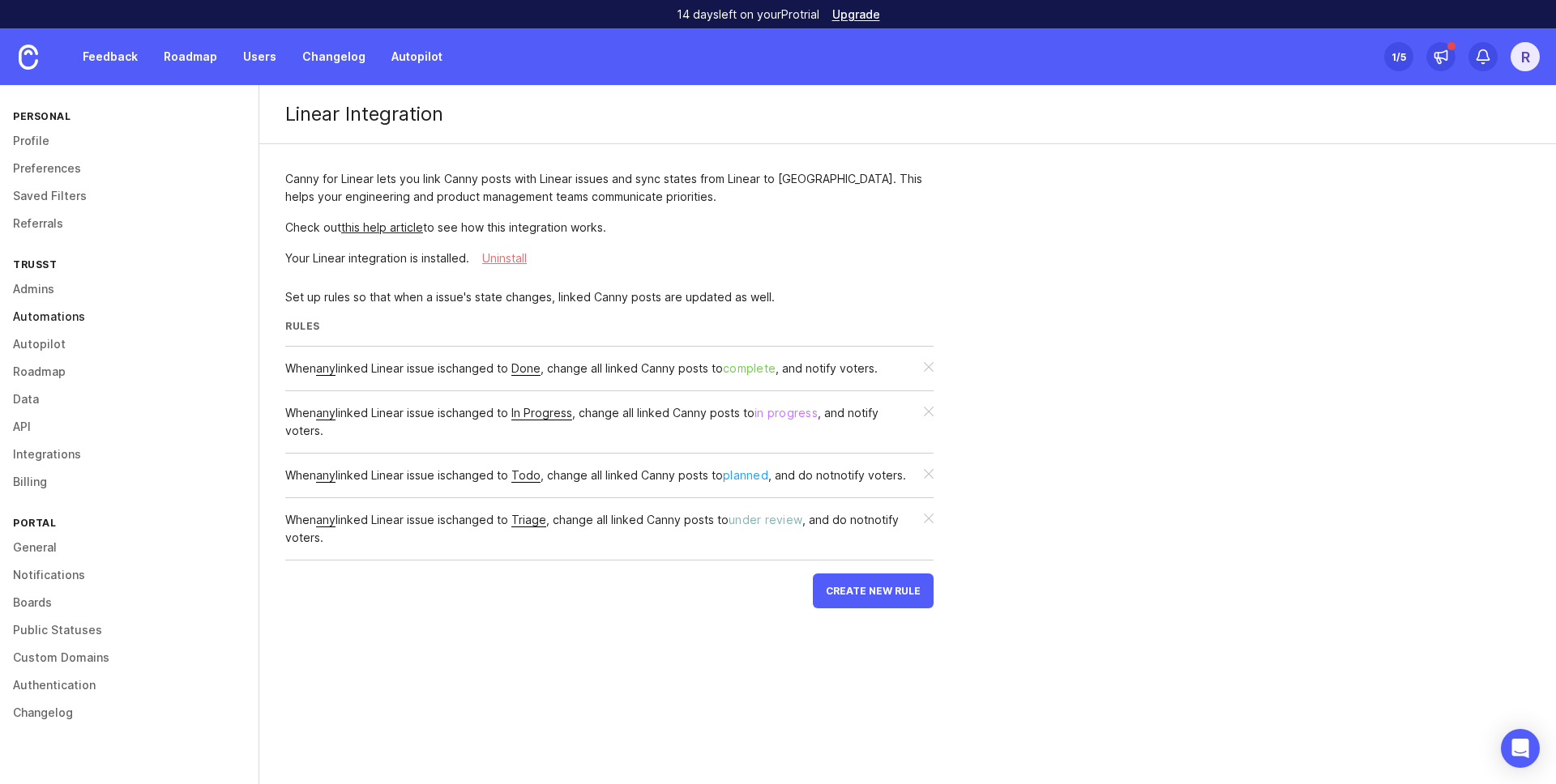
click at [49, 313] on link "Automations" at bounding box center [129, 316] width 259 height 27
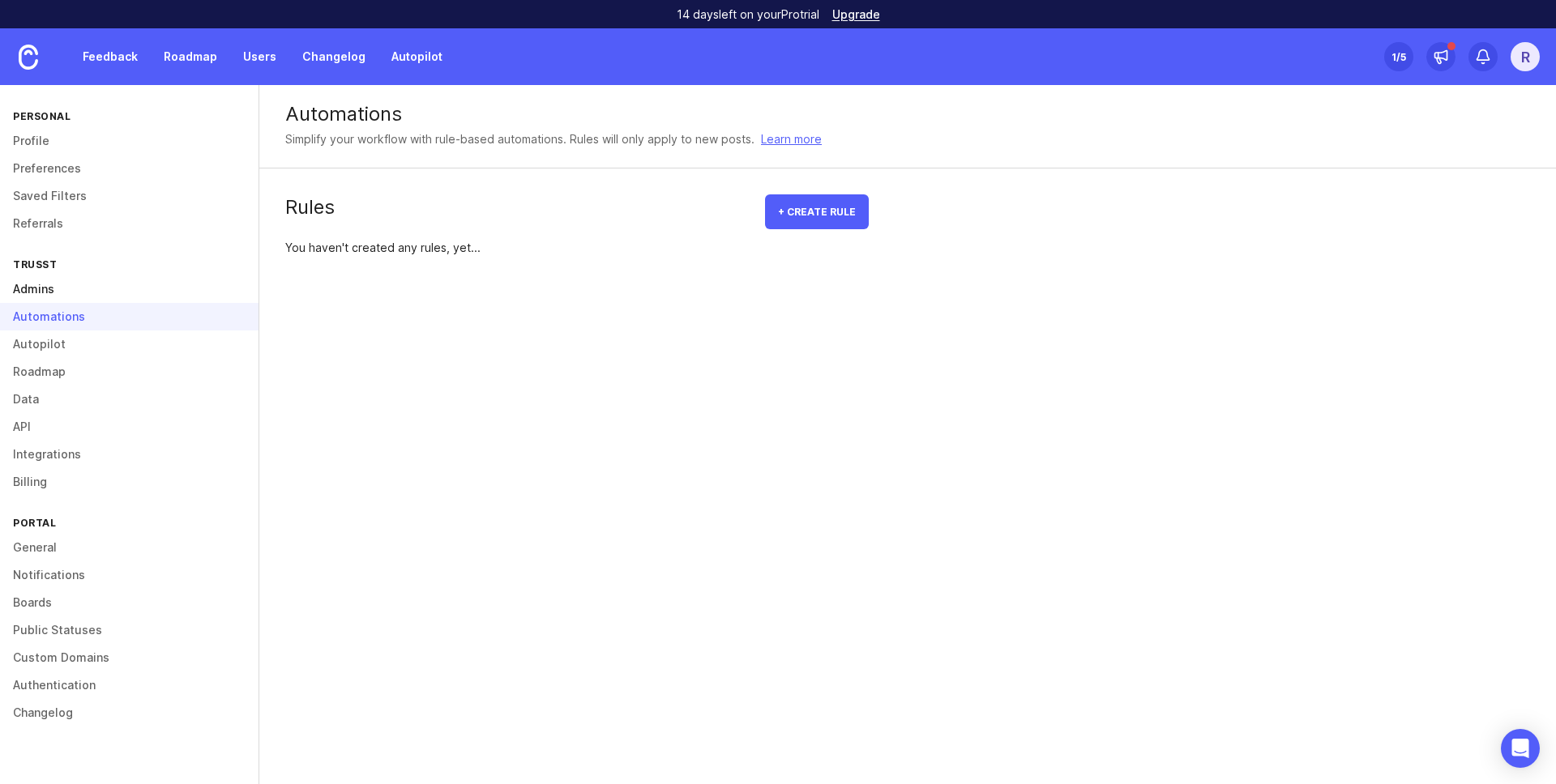
click at [63, 292] on link "Admins" at bounding box center [129, 289] width 259 height 27
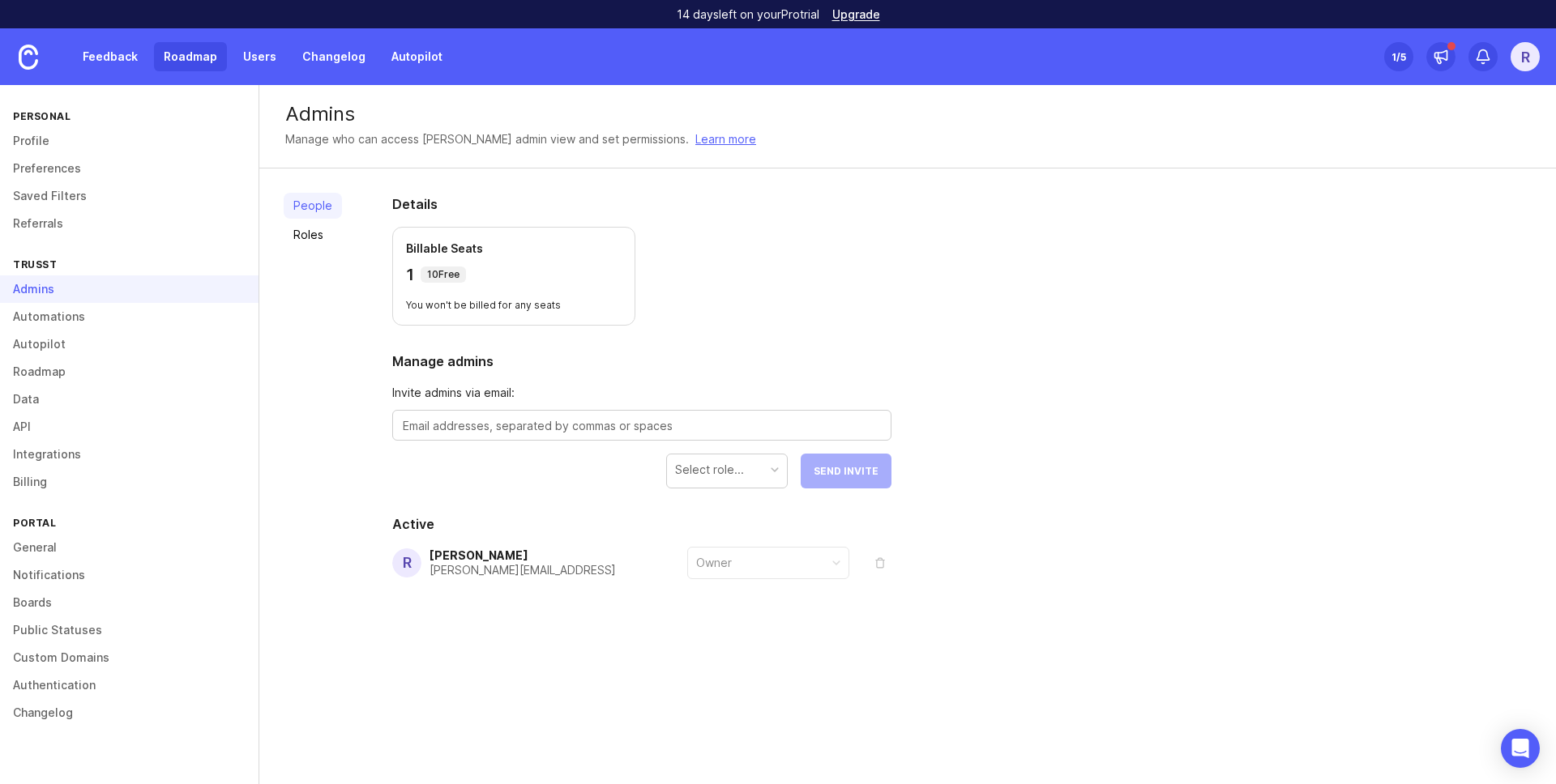
click at [210, 56] on link "Roadmap" at bounding box center [190, 57] width 73 height 29
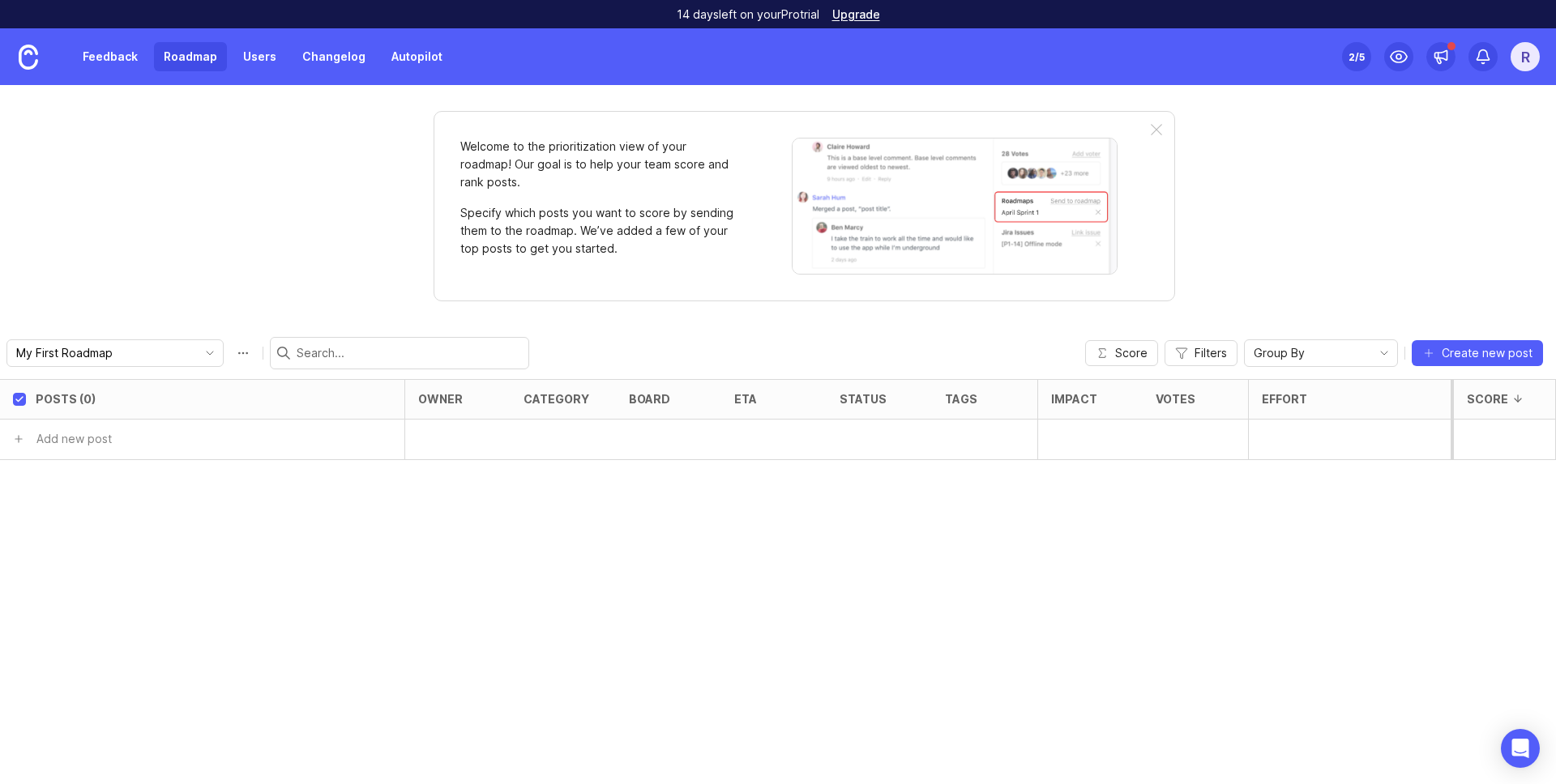
click at [1527, 55] on div "R" at bounding box center [1524, 57] width 29 height 29
click at [1181, 251] on div "Welcome to the prioritization view of your roadmap! Our goal is to help your te…" at bounding box center [778, 434] width 1556 height 699
click at [27, 62] on img at bounding box center [28, 57] width 20 height 25
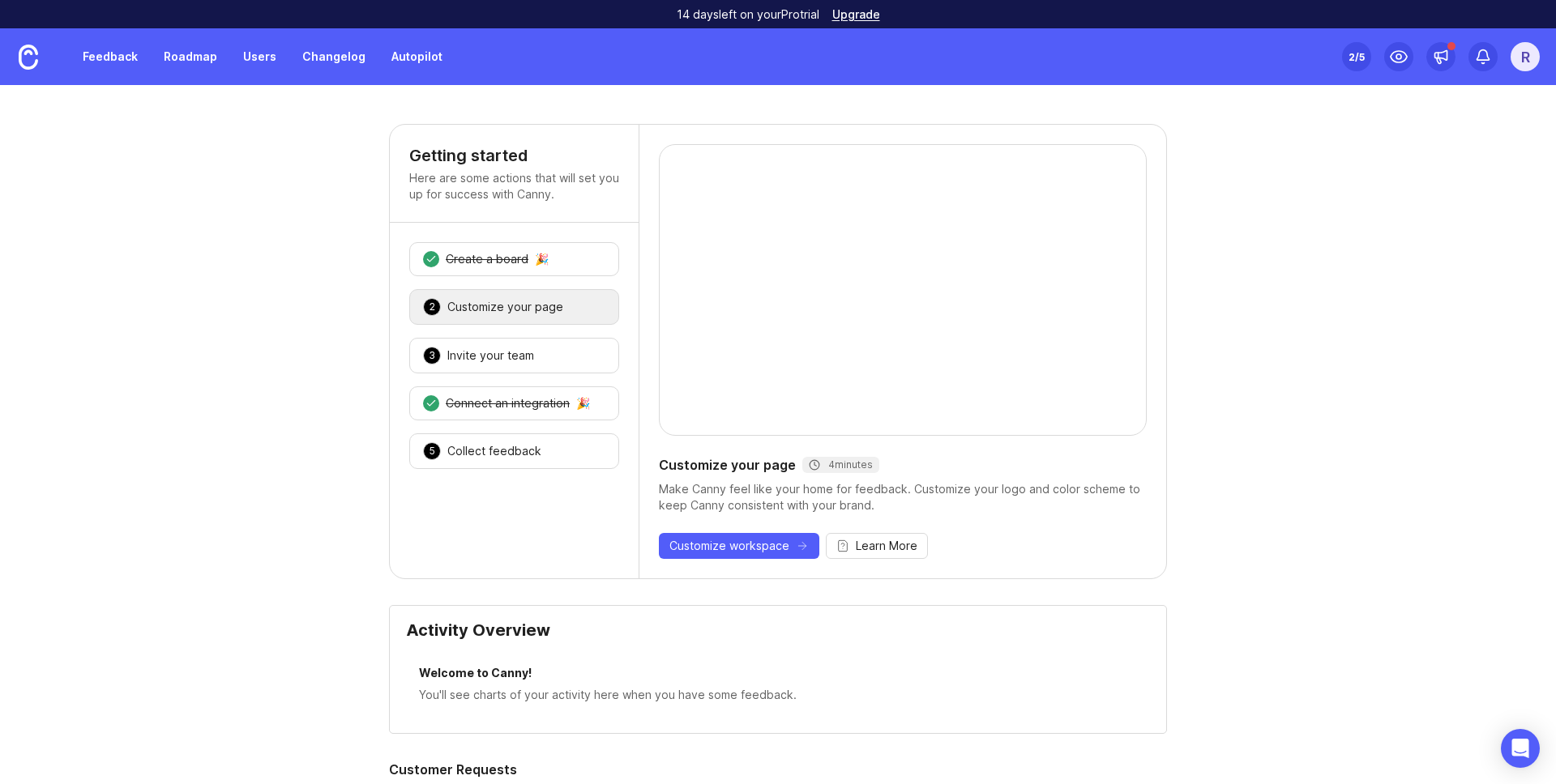
click at [1524, 66] on div "R" at bounding box center [1524, 57] width 29 height 29
click at [345, 53] on link "Changelog" at bounding box center [334, 57] width 83 height 29
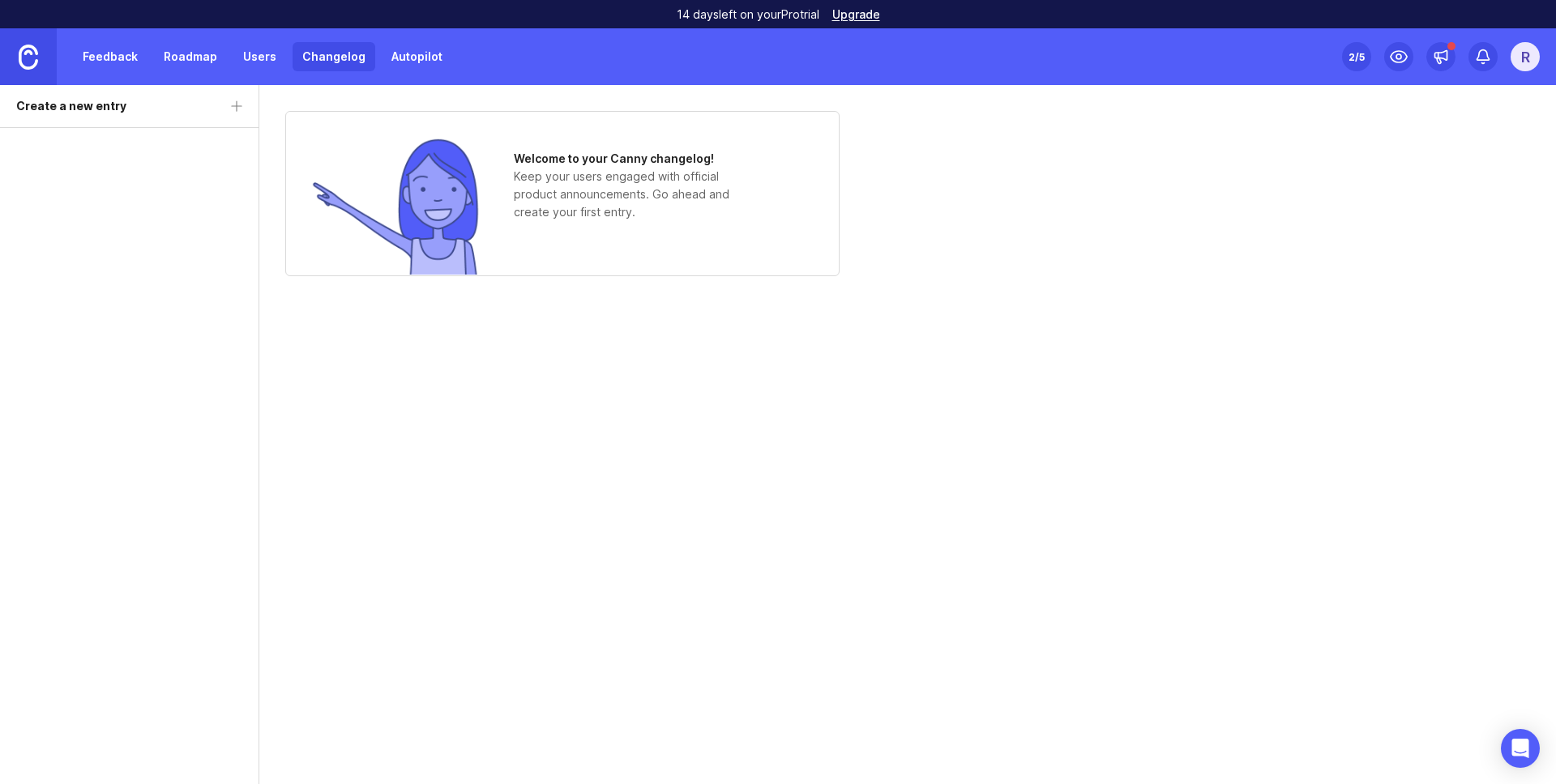
click at [27, 65] on img at bounding box center [28, 57] width 20 height 25
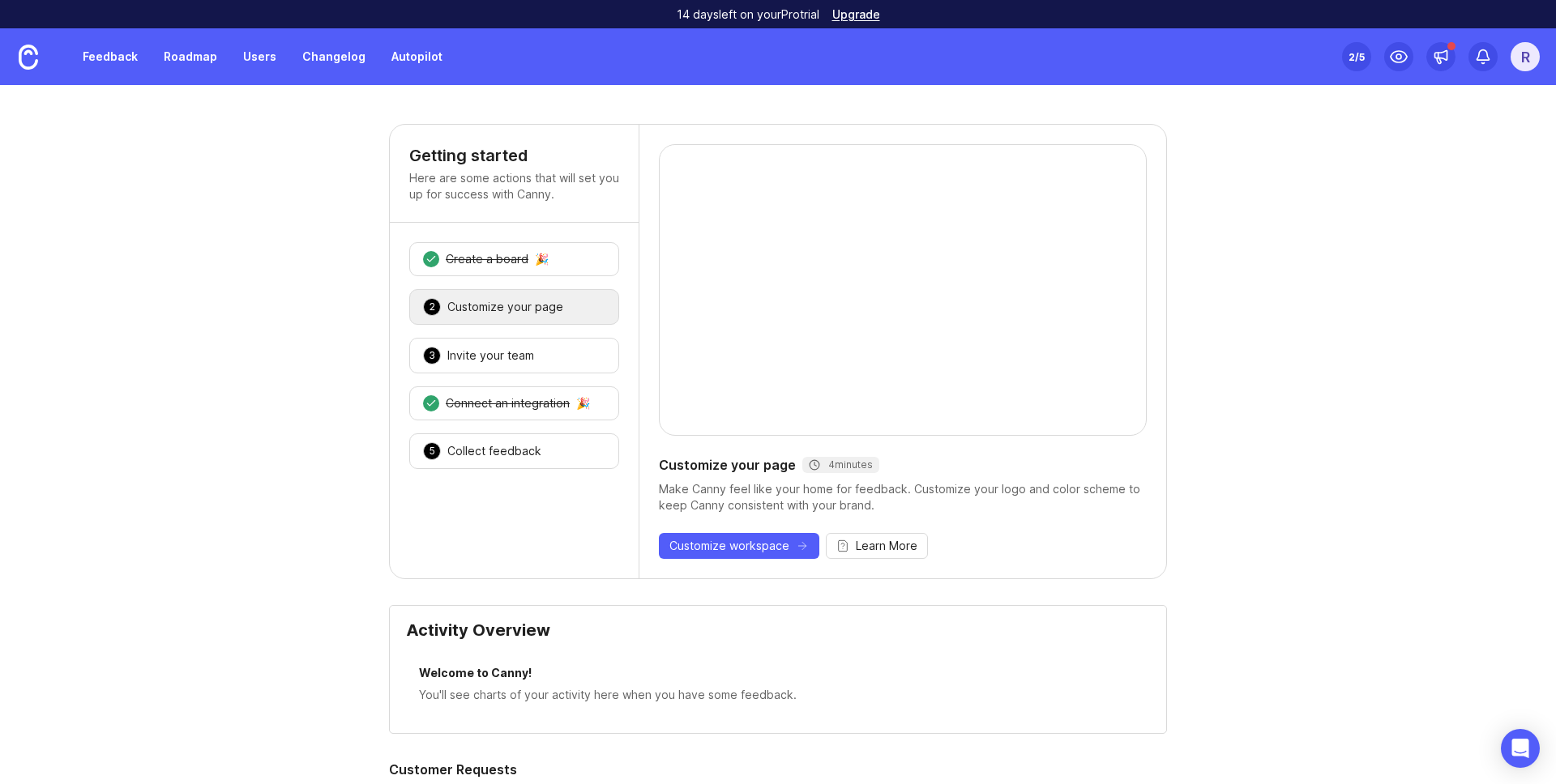
click at [1524, 61] on div "R" at bounding box center [1524, 57] width 29 height 29
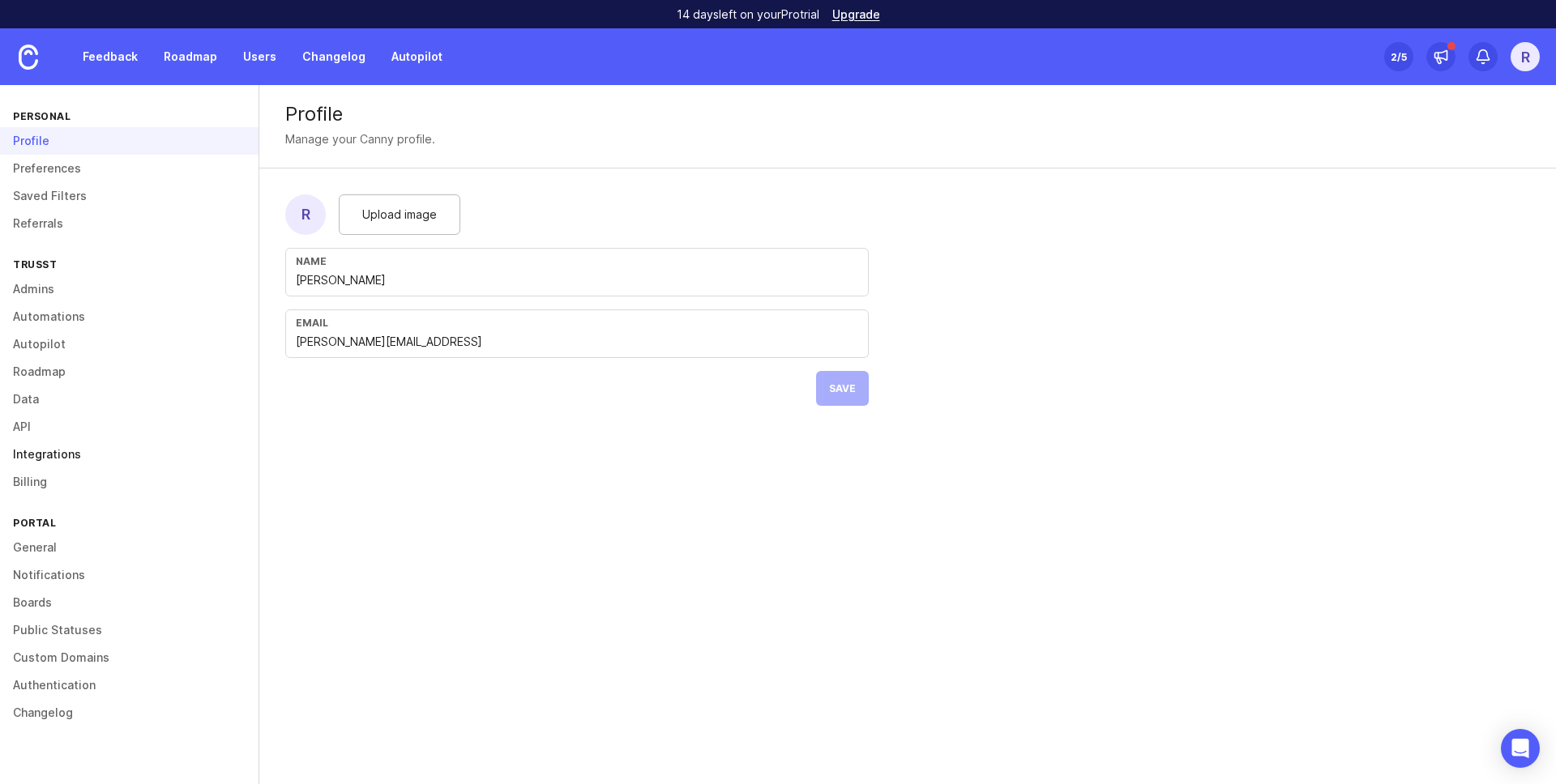
click at [63, 453] on link "Integrations" at bounding box center [129, 454] width 259 height 27
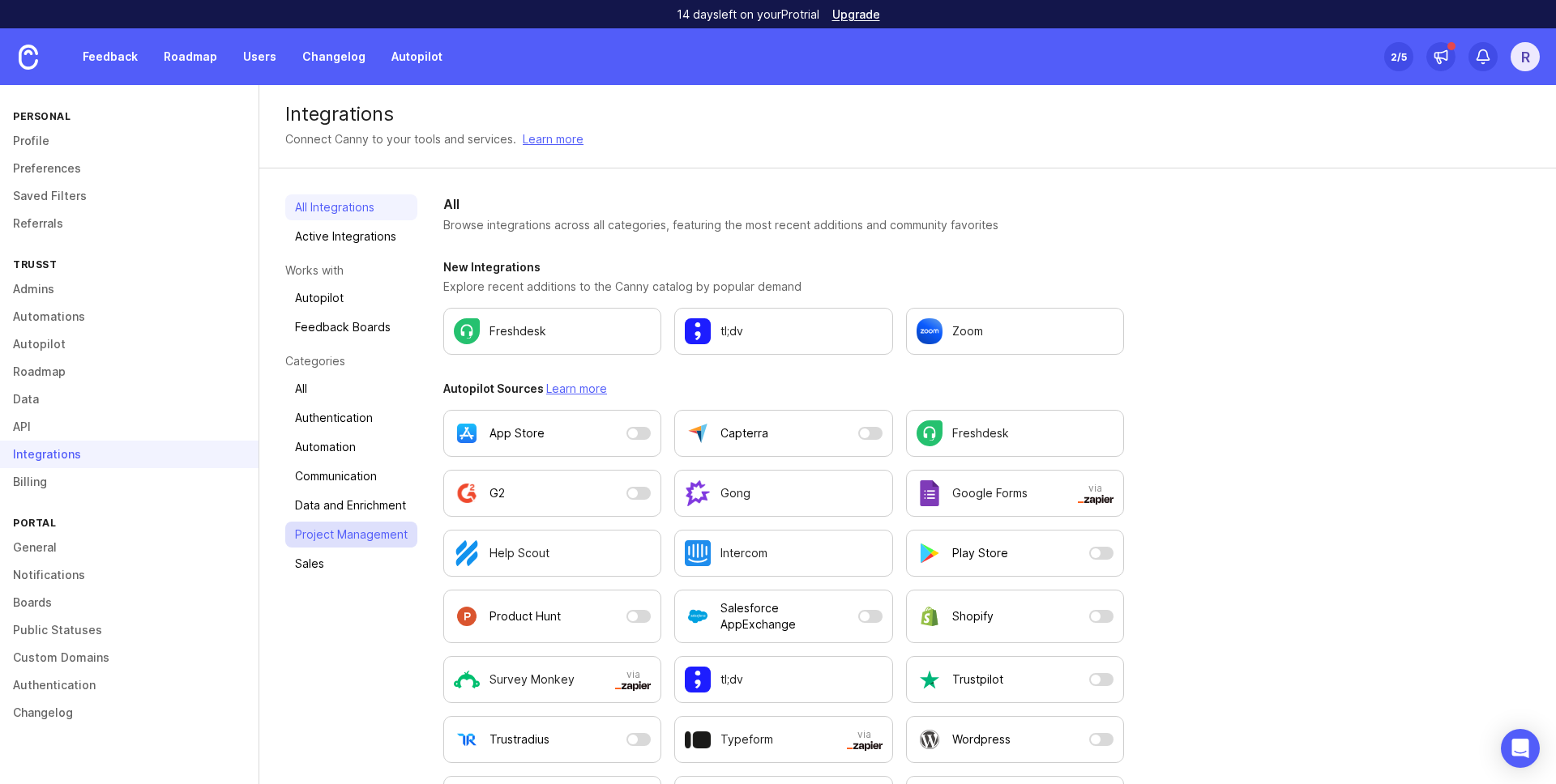
click at [382, 523] on link "Project Management" at bounding box center [351, 534] width 132 height 25
